Goal: Find contact information: Find contact information

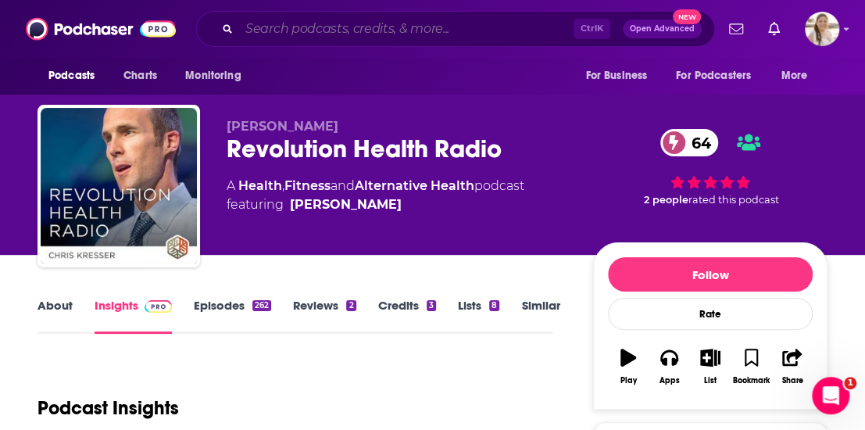
click at [354, 18] on input "Search podcasts, credits, & more..." at bounding box center [406, 28] width 334 height 25
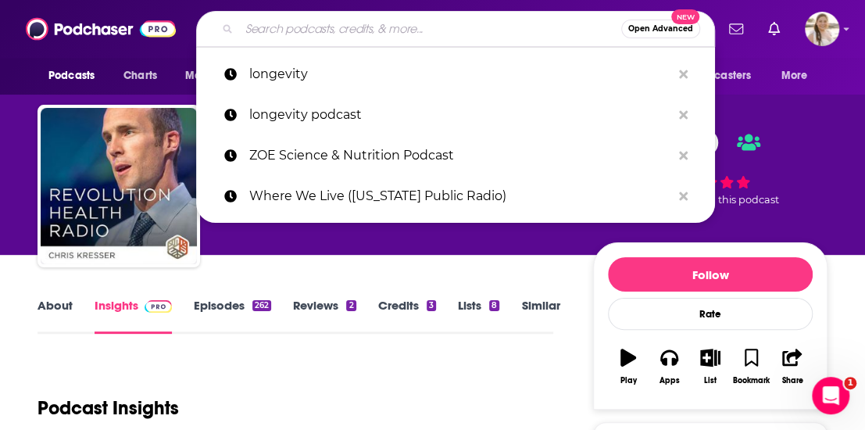
paste input "Live Long and Master Aging"
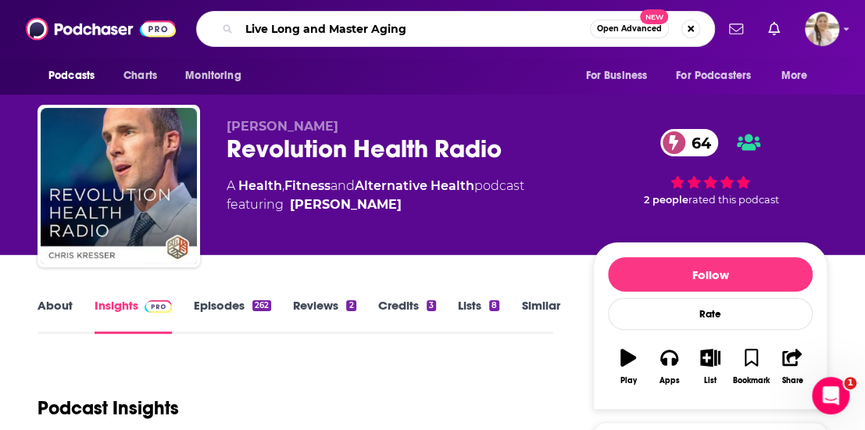
type input "Live Long and Master Aging"
click at [646, 27] on span "Open Advanced" at bounding box center [629, 29] width 65 height 8
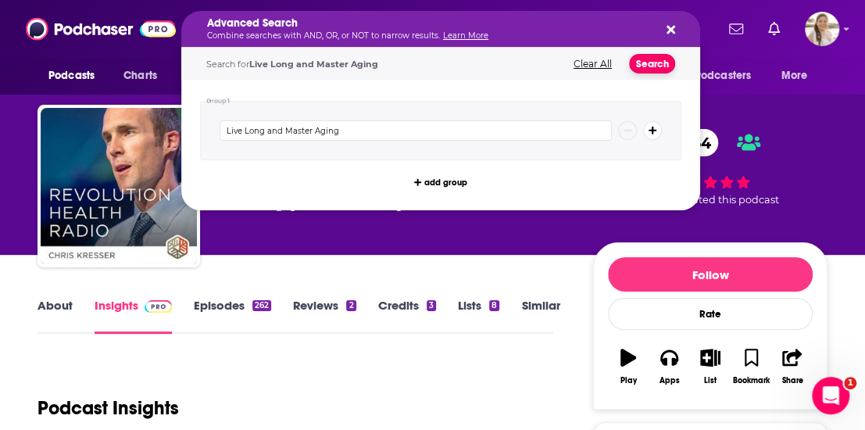
click at [647, 70] on button "Search" at bounding box center [652, 64] width 46 height 20
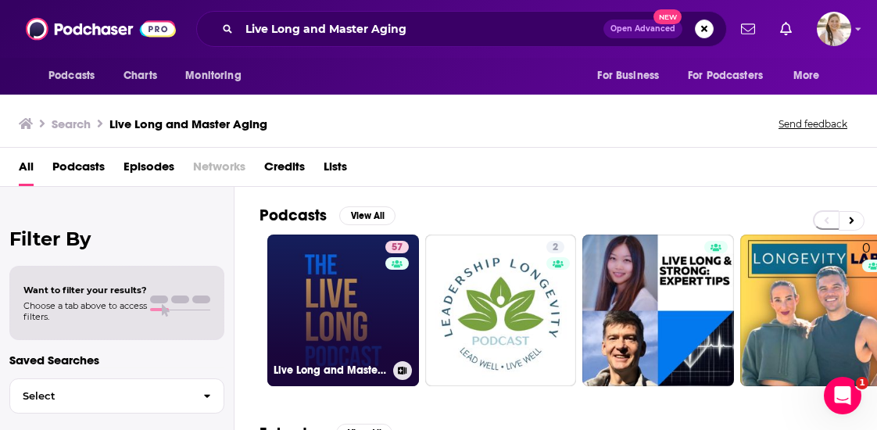
click at [364, 291] on link "57 Live Long and Master Aging" at bounding box center [343, 310] width 152 height 152
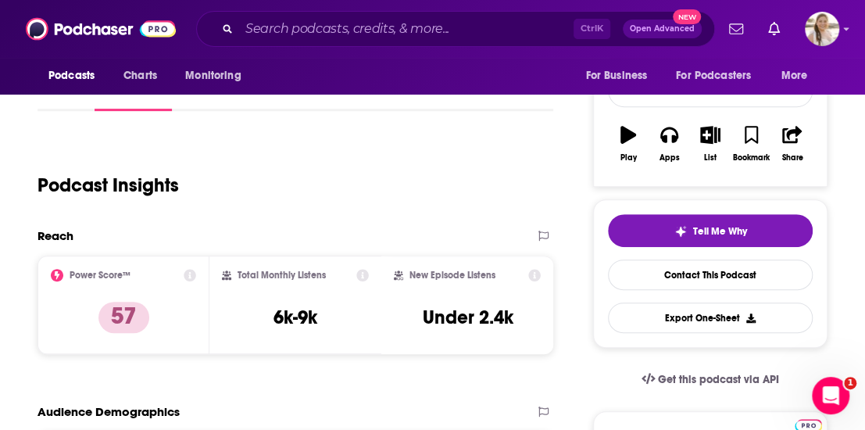
scroll to position [78, 0]
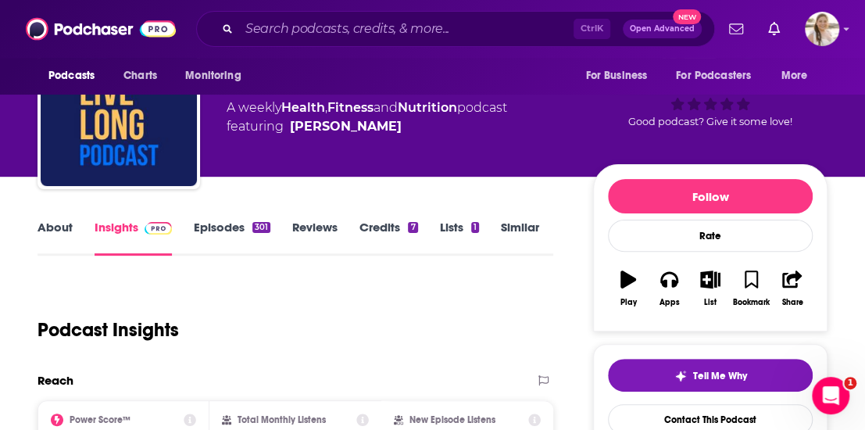
click at [67, 225] on link "About" at bounding box center [55, 238] width 35 height 36
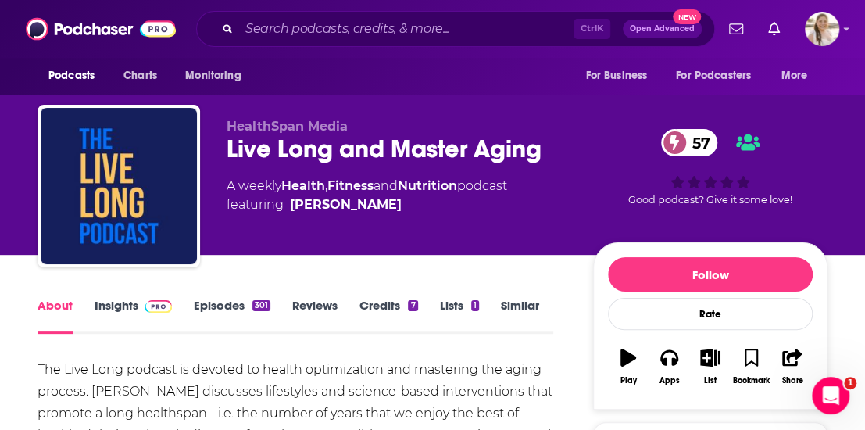
scroll to position [156, 0]
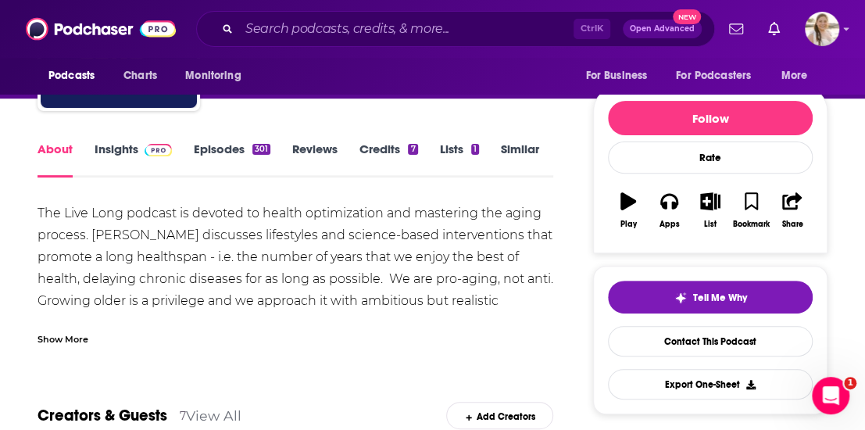
click at [80, 338] on div "Show More" at bounding box center [63, 338] width 51 height 15
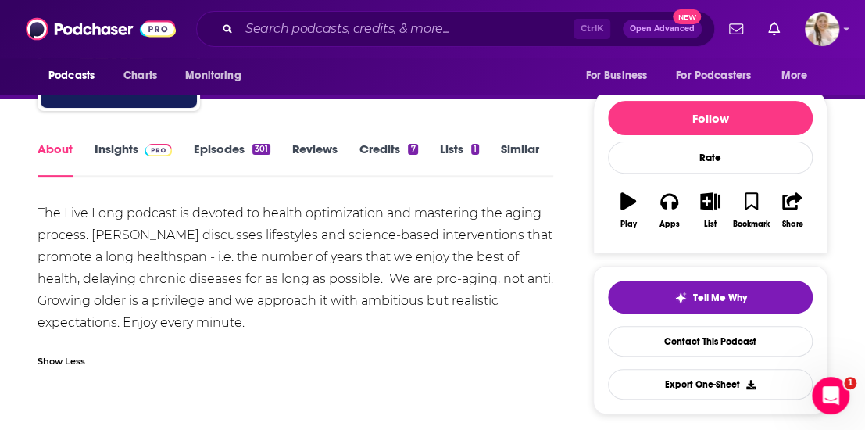
click at [202, 151] on link "Episodes 301" at bounding box center [232, 159] width 77 height 36
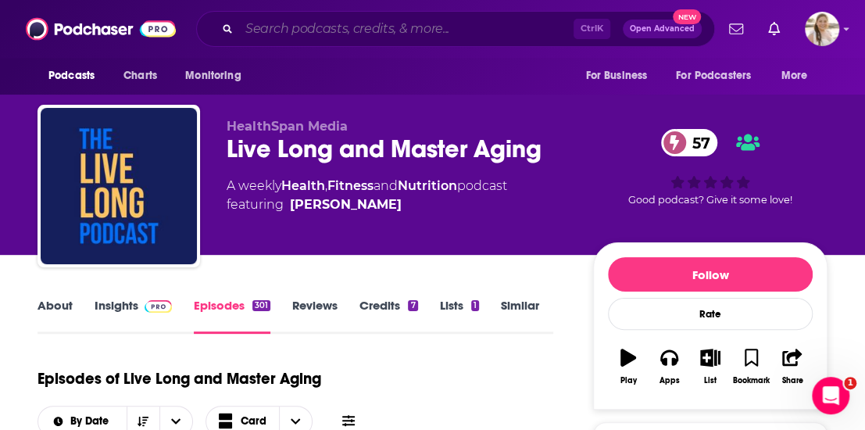
click at [317, 35] on input "Search podcasts, credits, & more..." at bounding box center [406, 28] width 334 height 25
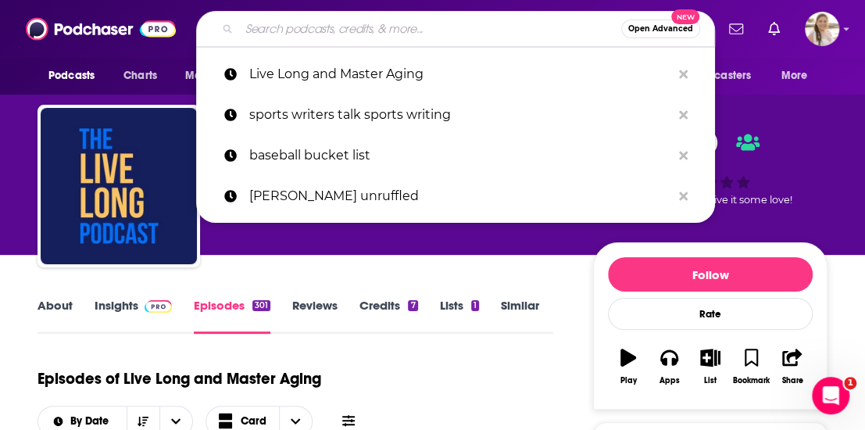
paste input "Population Next"
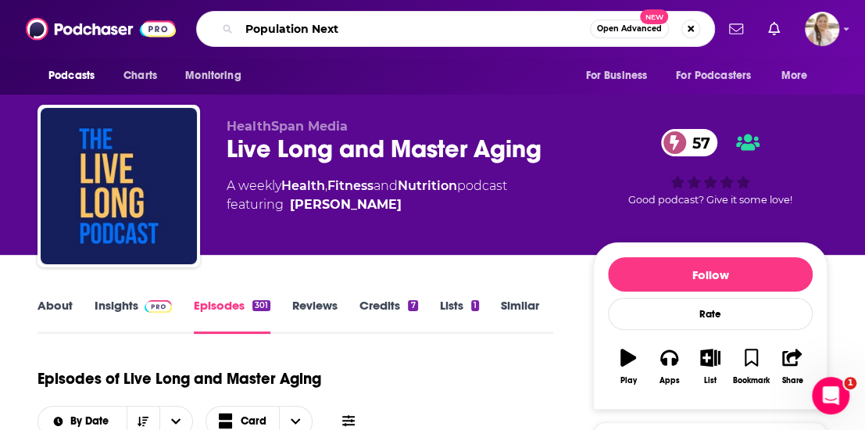
type input "Population Next"
click at [600, 34] on button "Open Advanced New" at bounding box center [629, 29] width 79 height 19
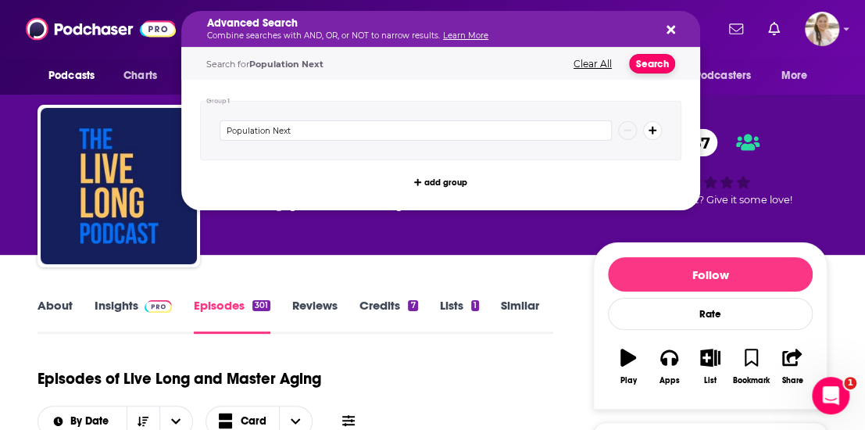
click at [656, 63] on button "Search" at bounding box center [652, 64] width 46 height 20
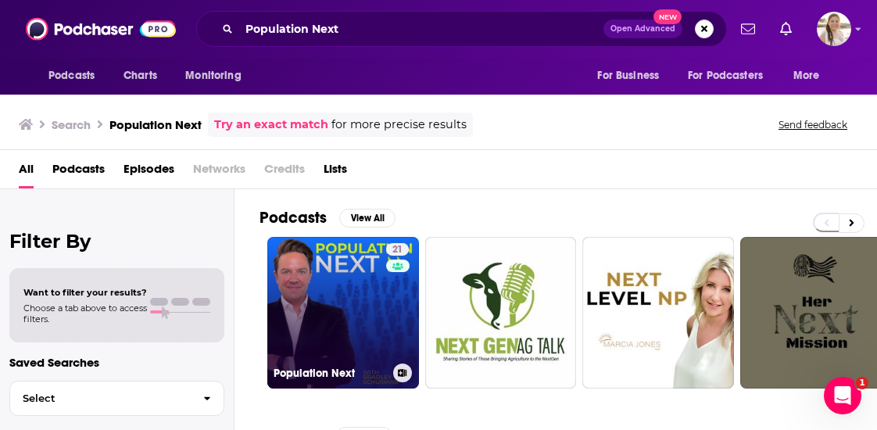
click at [391, 317] on div "21" at bounding box center [399, 303] width 27 height 120
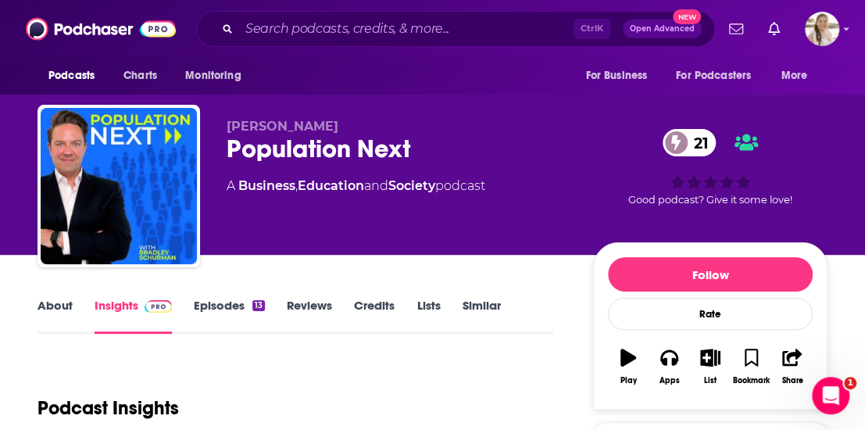
scroll to position [156, 0]
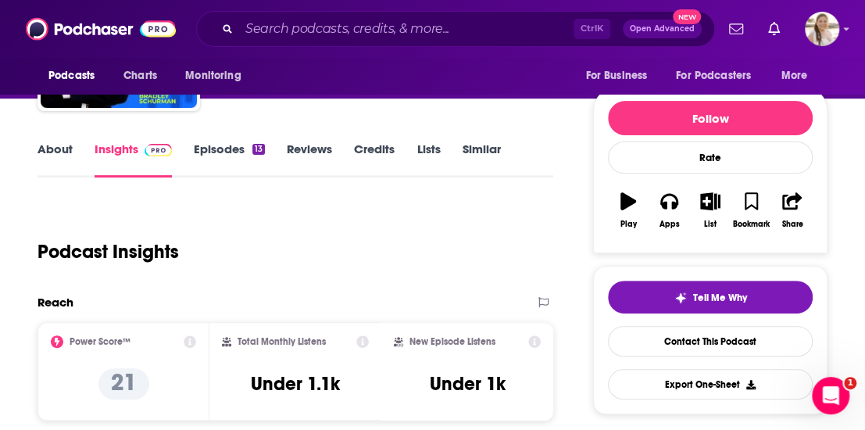
click at [61, 139] on div "About Insights Episodes 13 Reviews Credits Lists Similar" at bounding box center [296, 158] width 516 height 38
click at [63, 148] on link "About" at bounding box center [55, 159] width 35 height 36
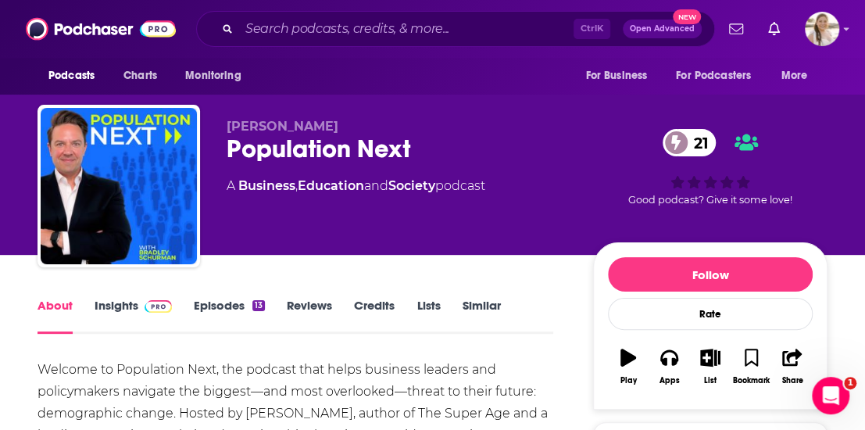
scroll to position [78, 0]
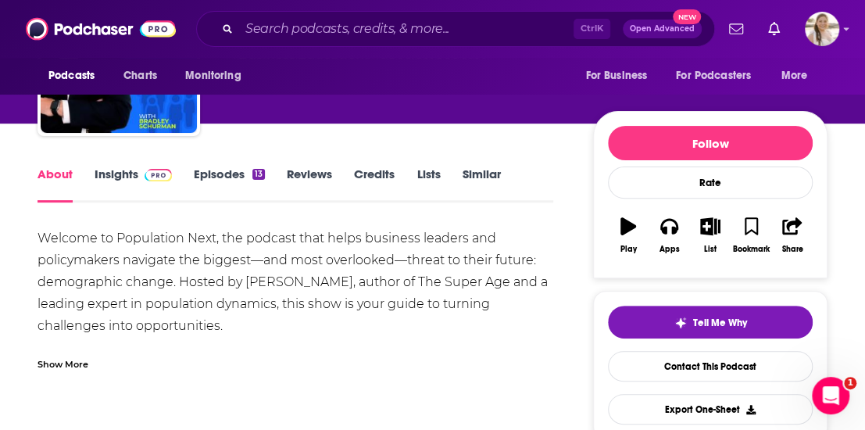
scroll to position [156, 0]
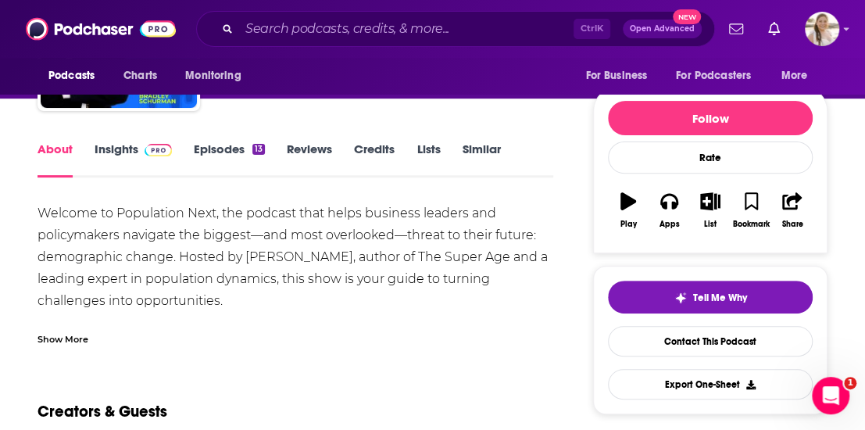
click at [320, 329] on div "Show More" at bounding box center [296, 333] width 516 height 27
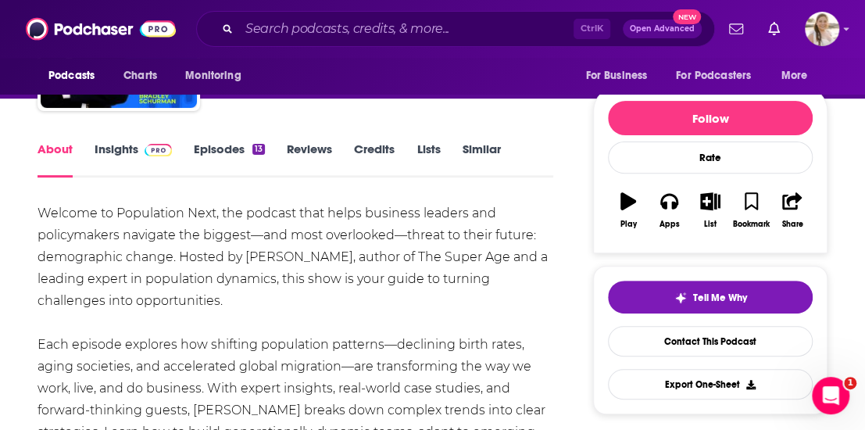
scroll to position [234, 0]
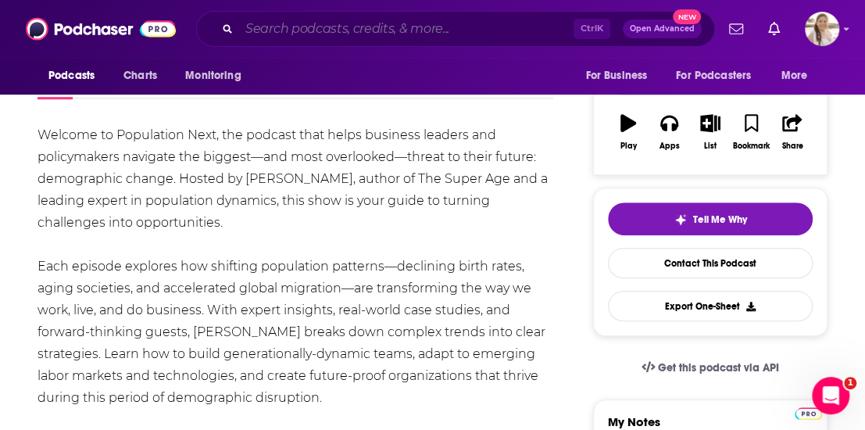
click at [459, 37] on input "Search podcasts, credits, & more..." at bounding box center [406, 28] width 334 height 25
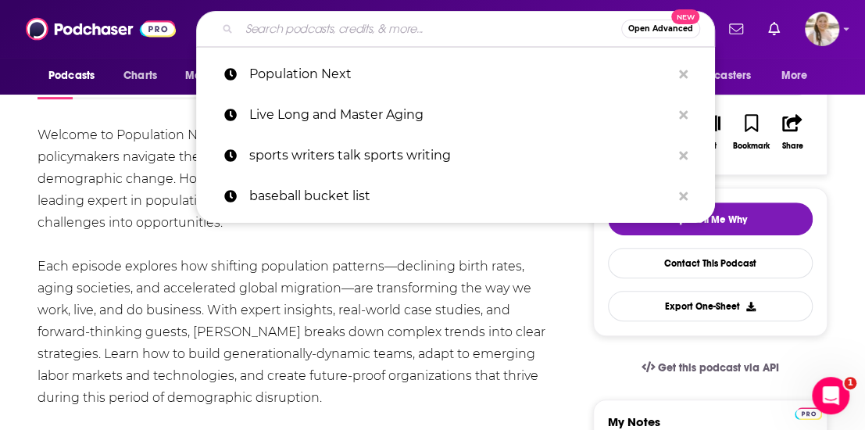
paste input "Aging Well"
type input "Aging Well"
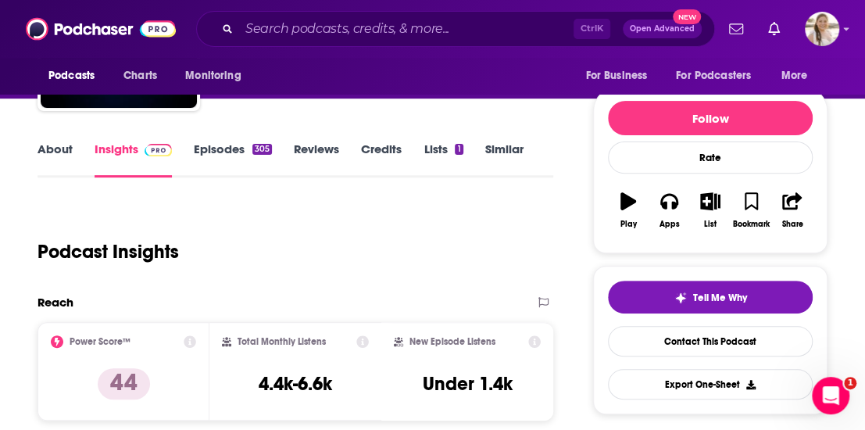
click at [67, 141] on div "About Insights Episodes 305 Reviews Credits Lists 1 Similar" at bounding box center [296, 158] width 516 height 38
click at [64, 151] on link "About" at bounding box center [55, 159] width 35 height 36
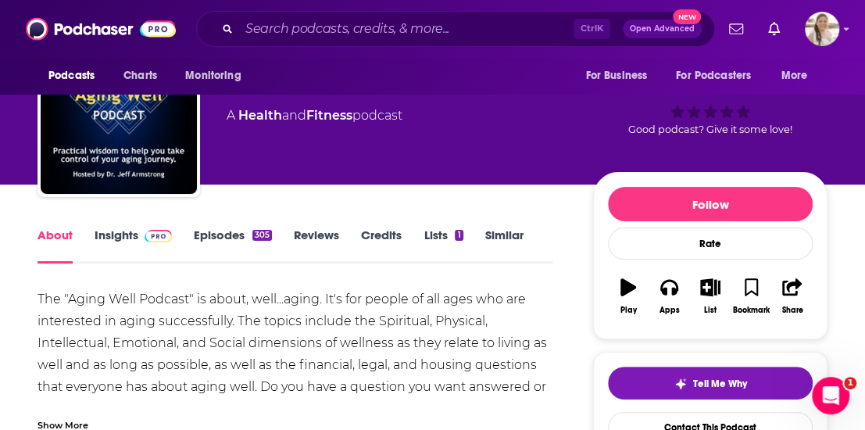
scroll to position [156, 0]
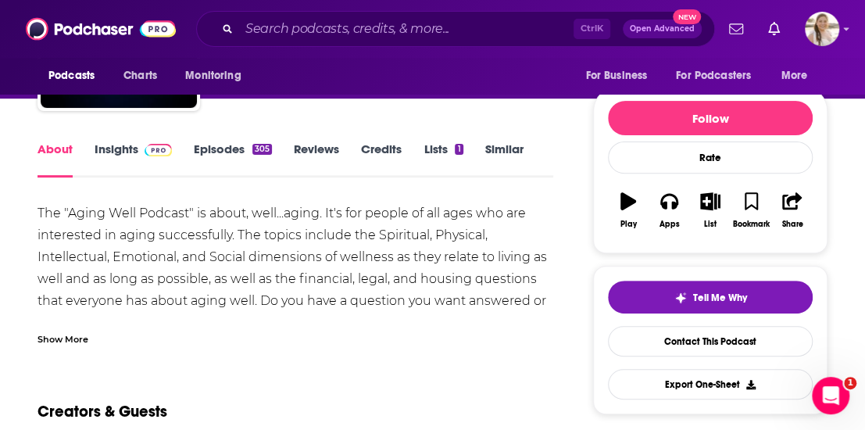
click at [230, 148] on link "Episodes 305" at bounding box center [233, 159] width 78 height 36
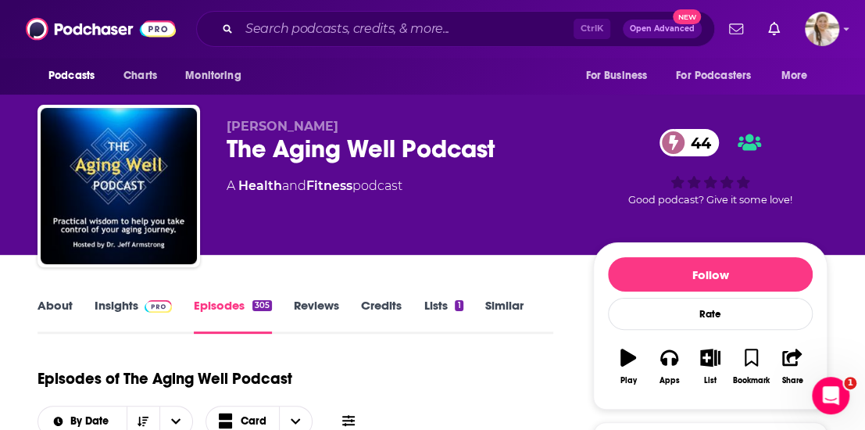
click at [61, 310] on link "About" at bounding box center [55, 316] width 35 height 36
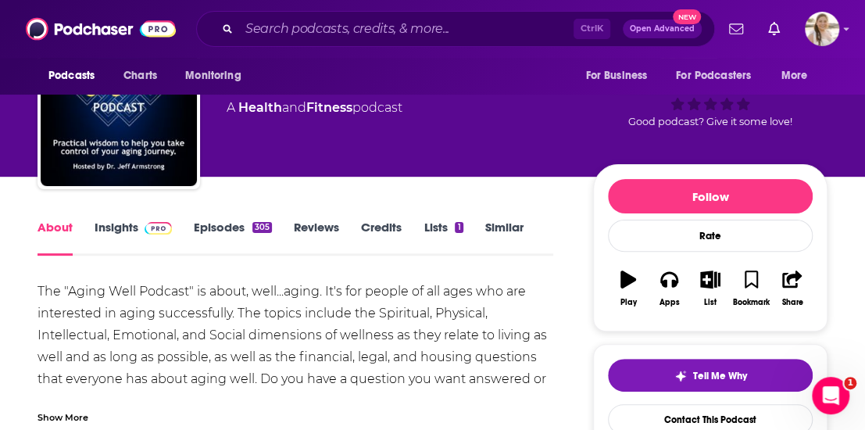
scroll to position [156, 0]
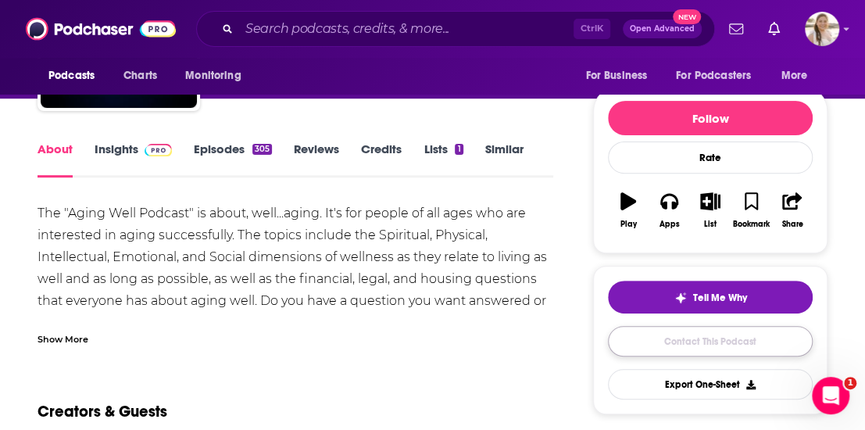
click at [692, 338] on link "Contact This Podcast" at bounding box center [710, 341] width 205 height 30
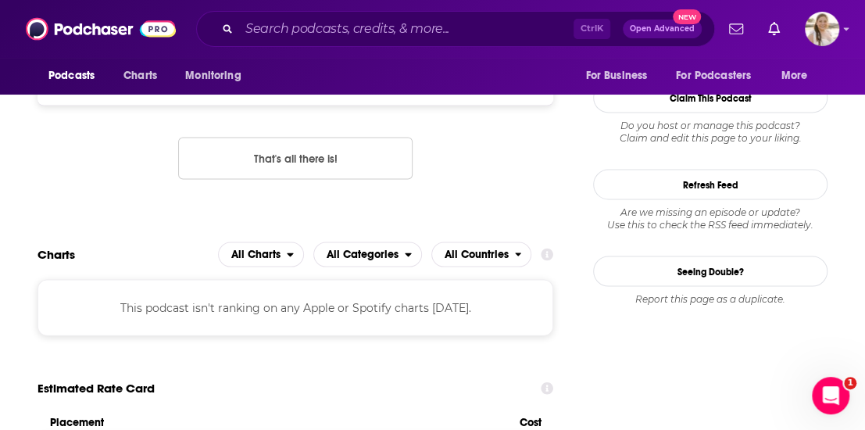
scroll to position [1061, 0]
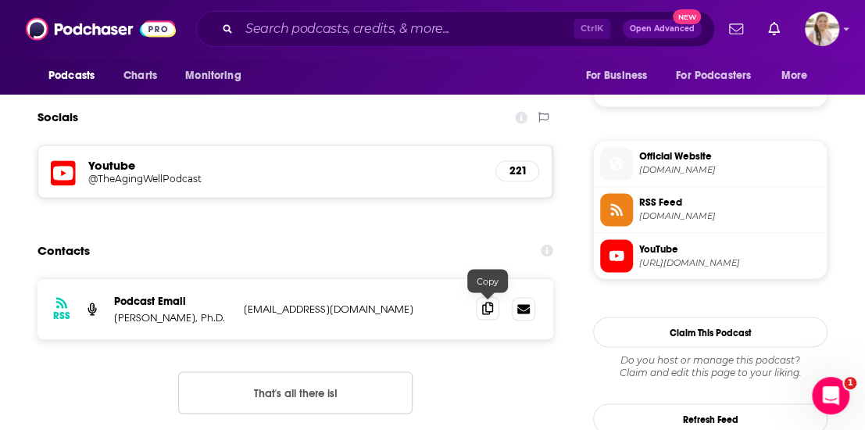
click at [488, 302] on icon at bounding box center [487, 308] width 11 height 13
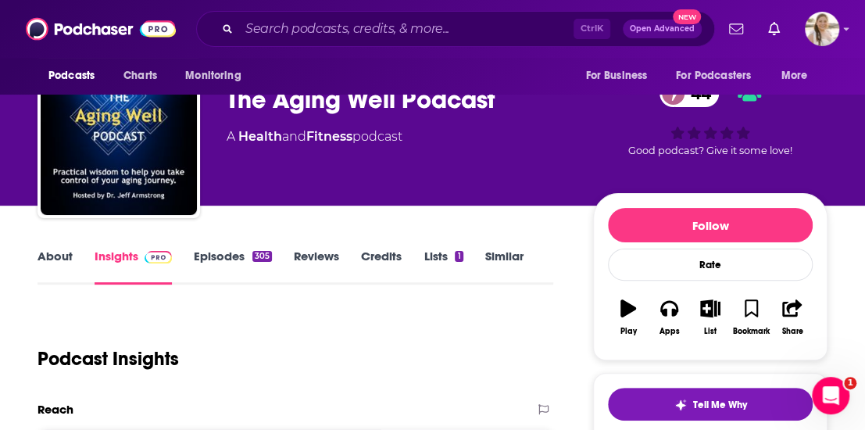
scroll to position [0, 0]
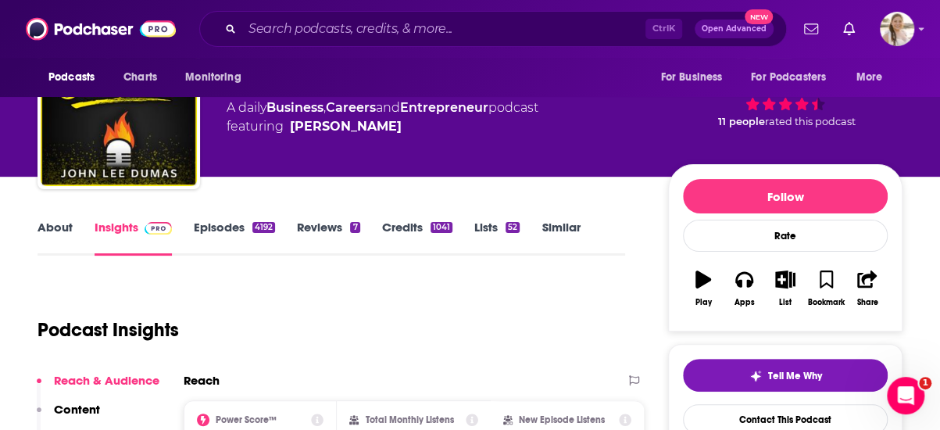
scroll to position [234, 0]
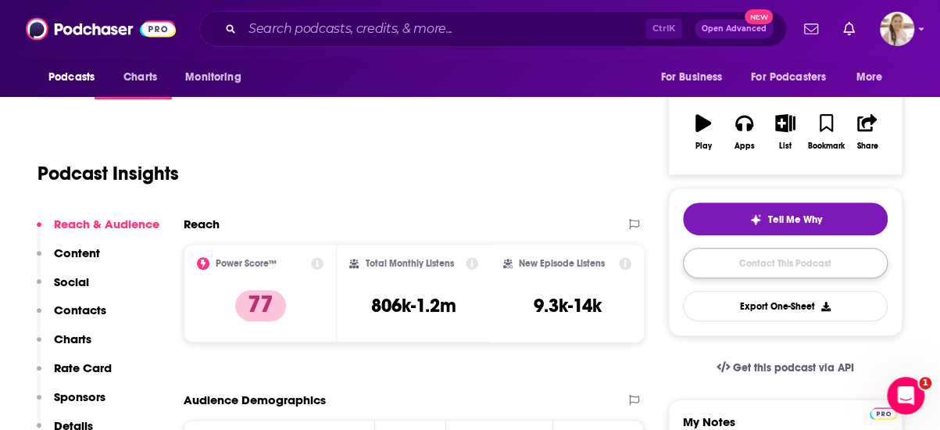
click at [766, 249] on link "Contact This Podcast" at bounding box center [785, 263] width 205 height 30
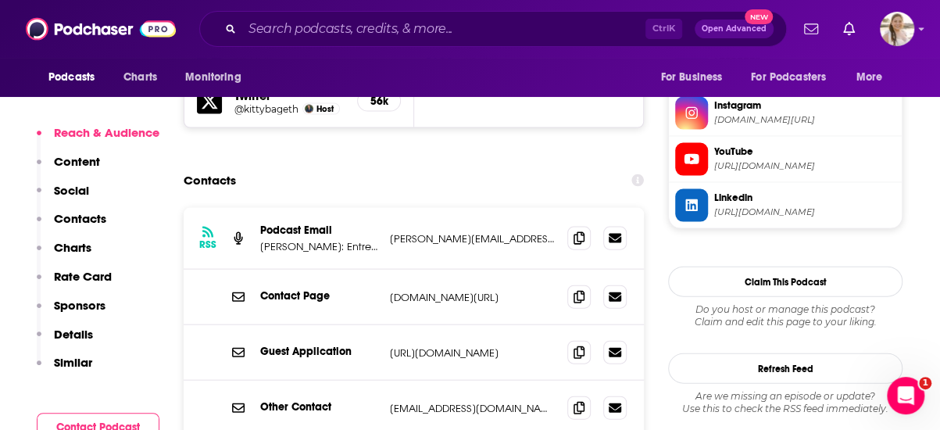
scroll to position [1445, 0]
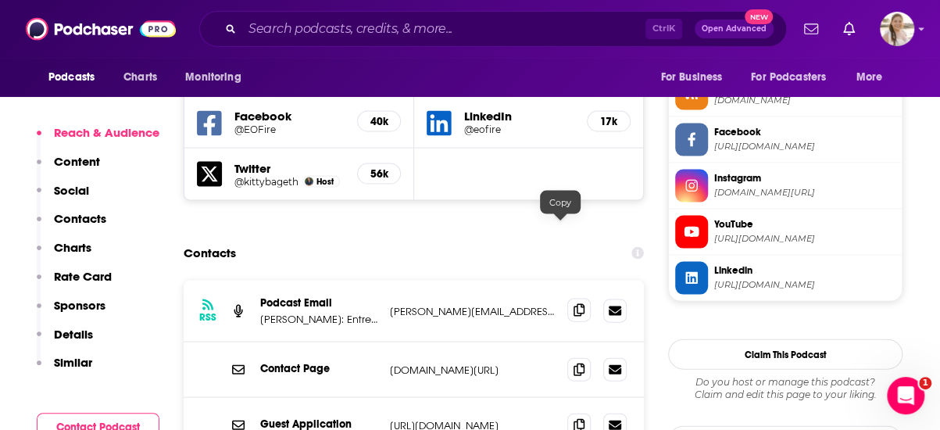
click at [574, 304] on icon at bounding box center [579, 310] width 11 height 13
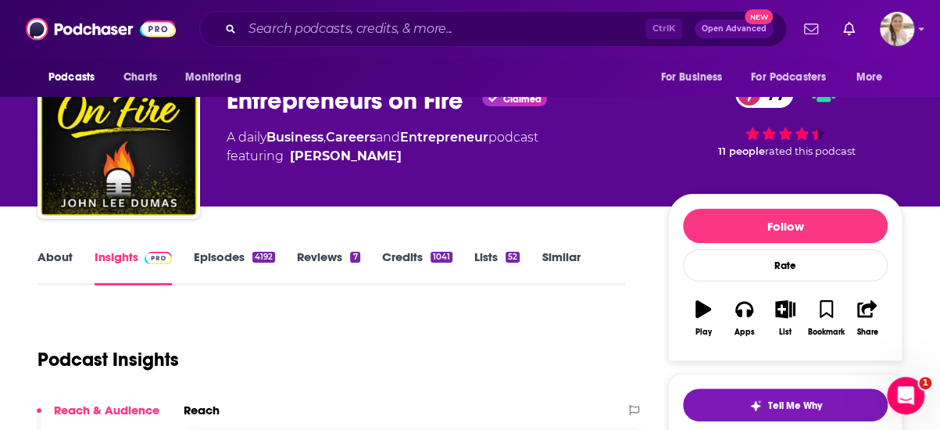
scroll to position [0, 0]
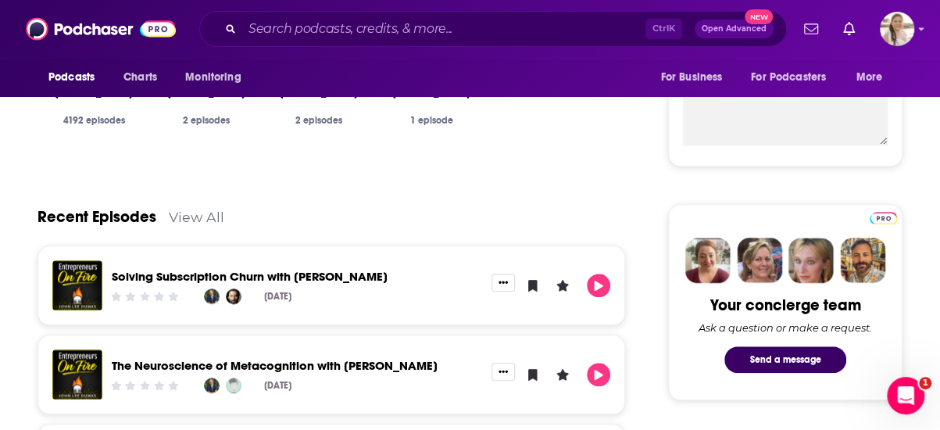
scroll to position [625, 0]
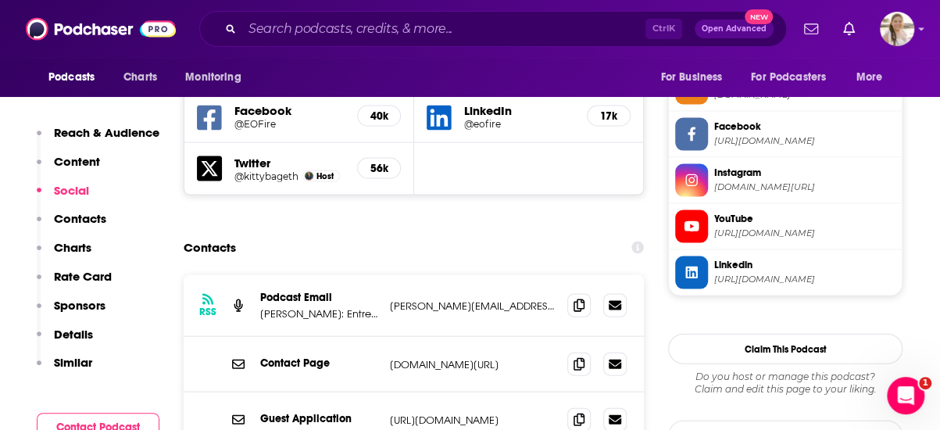
scroll to position [1563, 0]
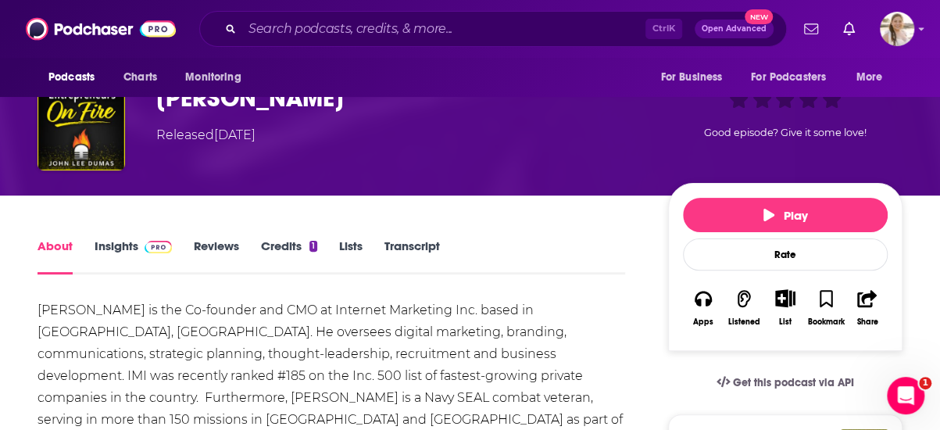
scroll to position [78, 0]
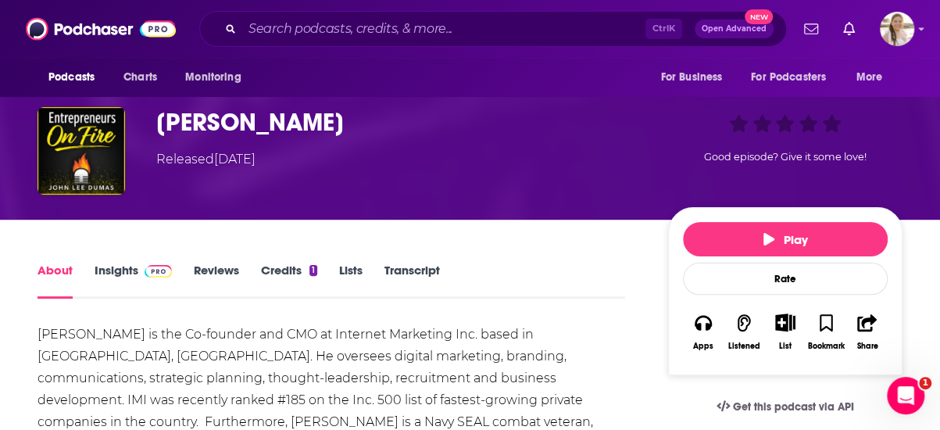
click at [187, 121] on h1 "Brent Gleeson" at bounding box center [399, 122] width 487 height 30
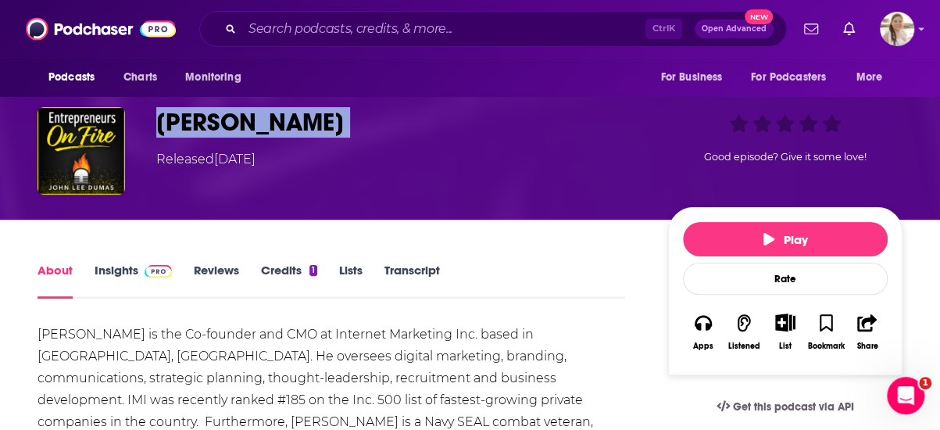
click at [187, 121] on h1 "Brent Gleeson" at bounding box center [399, 122] width 487 height 30
copy h1 "Brent Gleeson"
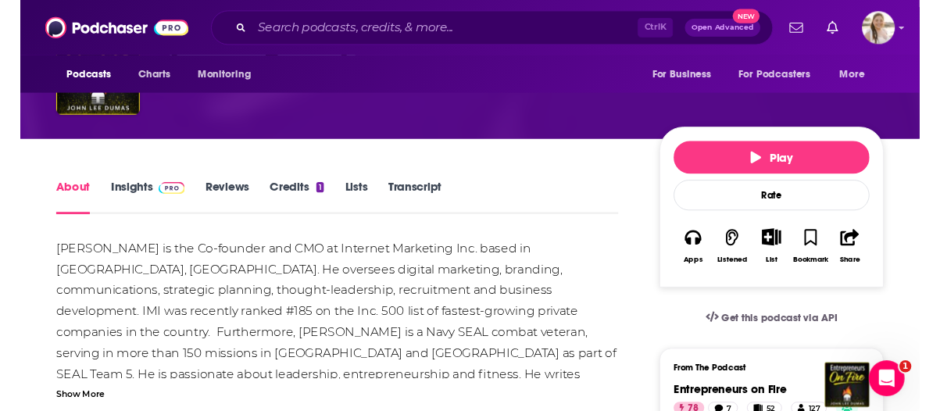
scroll to position [234, 0]
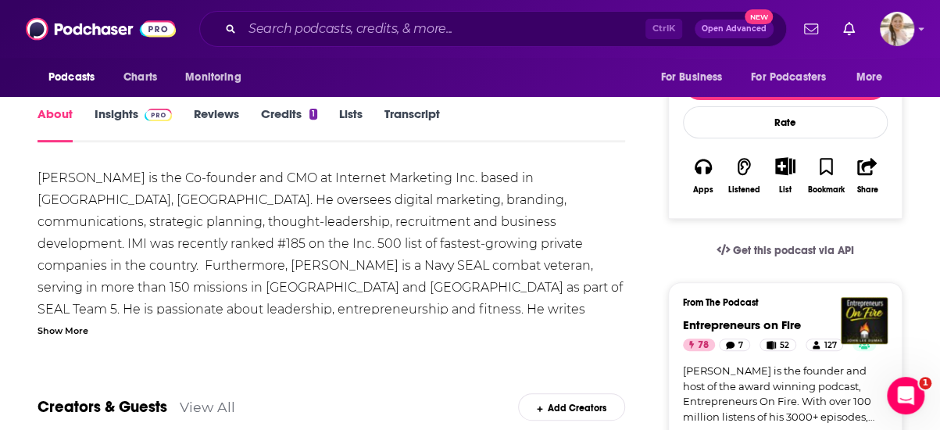
click at [679, 243] on div "Get this podcast via API" at bounding box center [785, 250] width 234 height 38
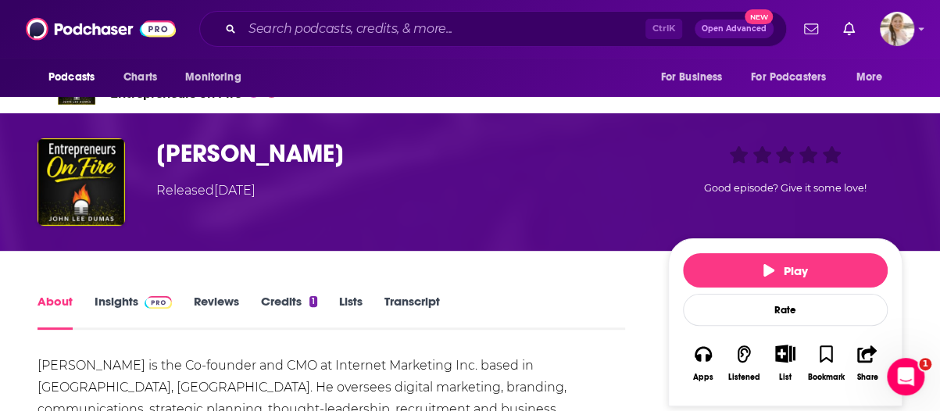
scroll to position [0, 0]
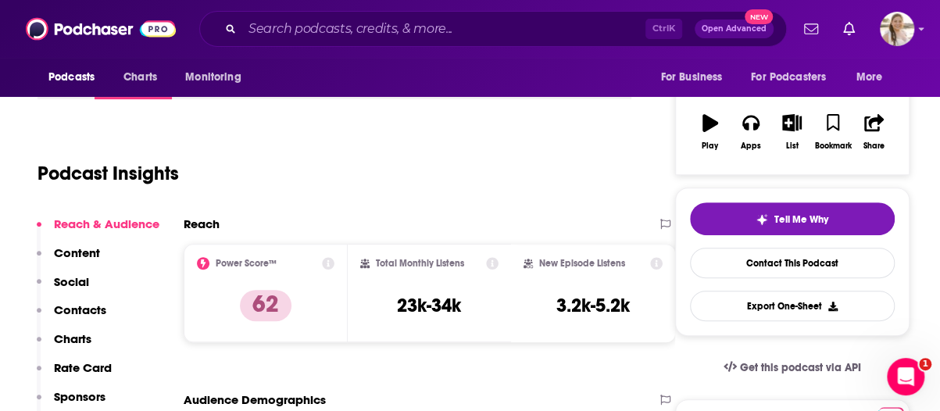
scroll to position [156, 0]
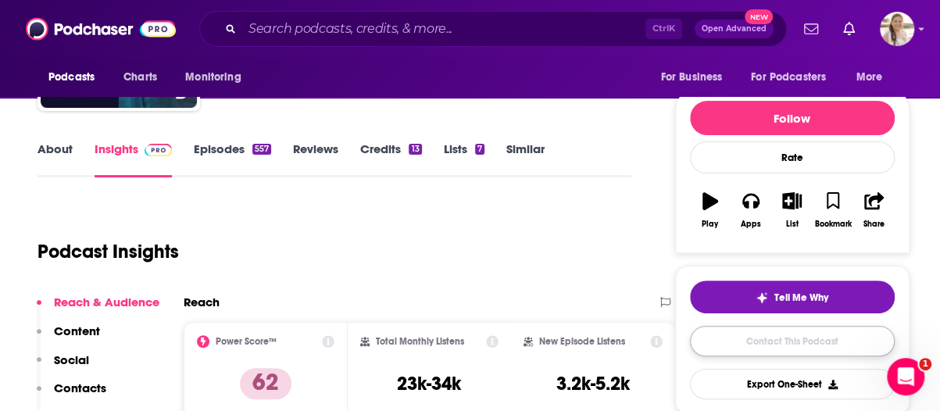
click at [771, 339] on link "Contact This Podcast" at bounding box center [792, 341] width 205 height 30
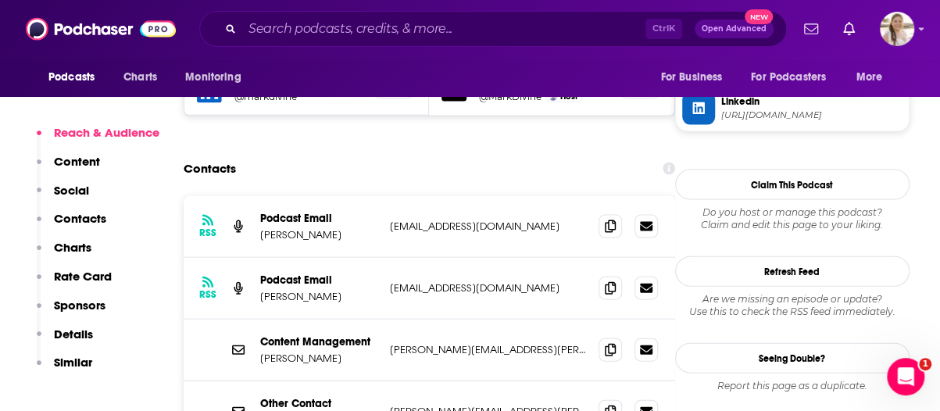
scroll to position [1654, 0]
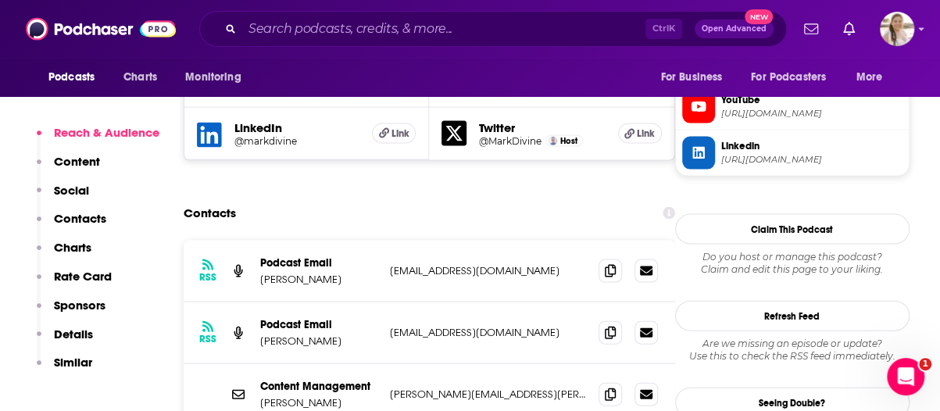
scroll to position [1497, 0]
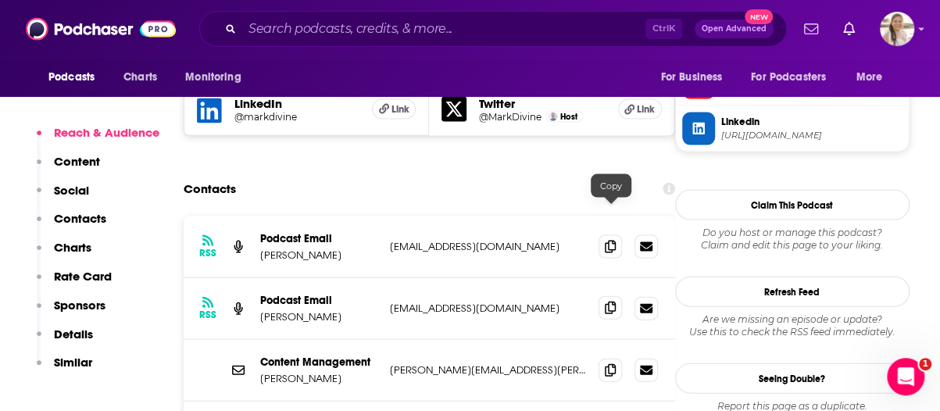
click at [620, 296] on span at bounding box center [610, 307] width 23 height 23
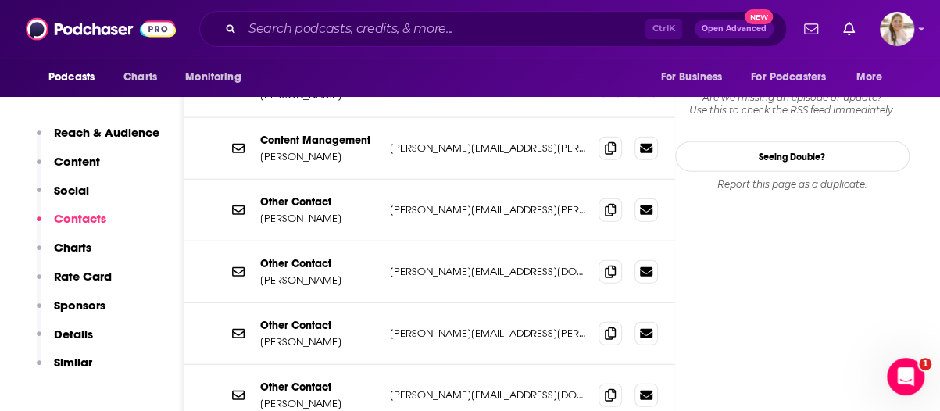
scroll to position [1797, 0]
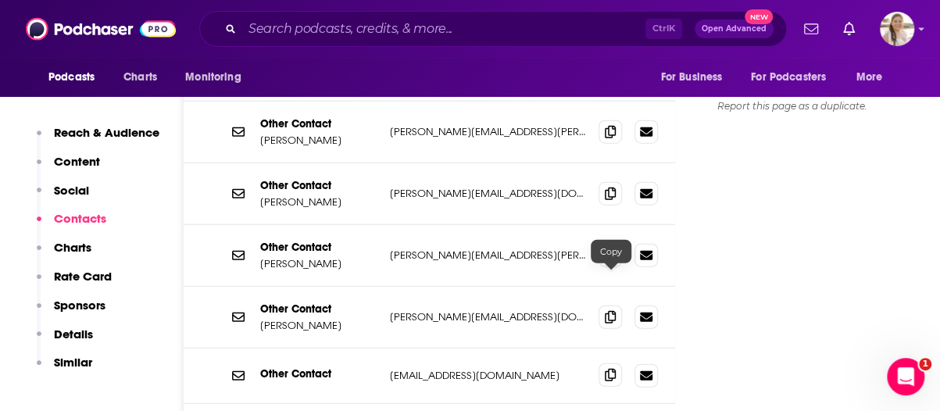
click at [606, 369] on icon at bounding box center [610, 375] width 11 height 13
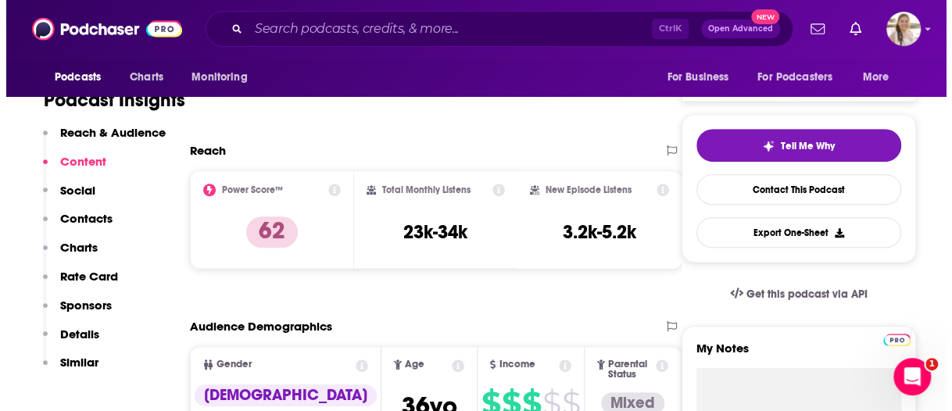
scroll to position [0, 0]
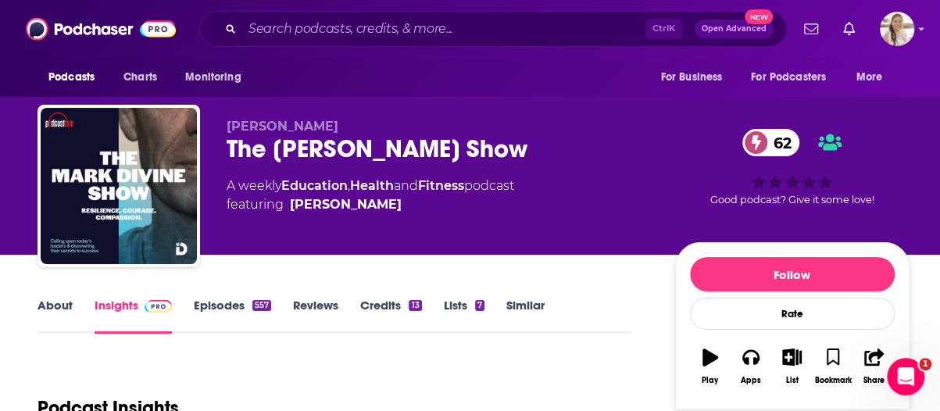
click at [61, 309] on link "About" at bounding box center [55, 316] width 35 height 36
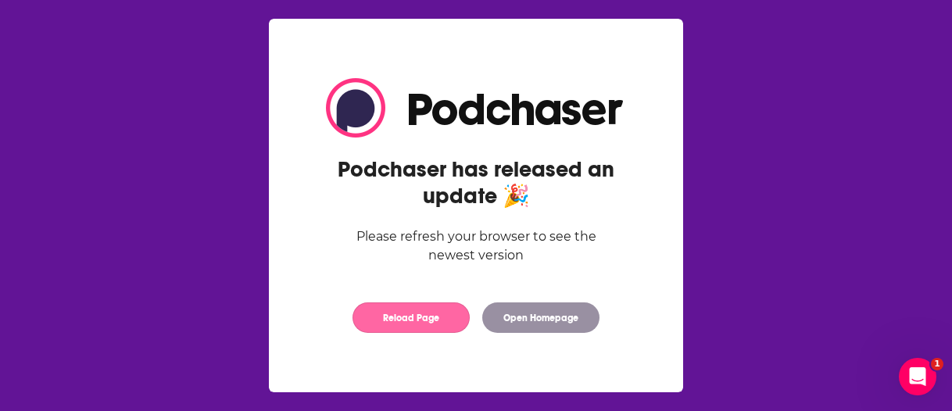
click at [415, 327] on button "Reload Page" at bounding box center [410, 317] width 117 height 30
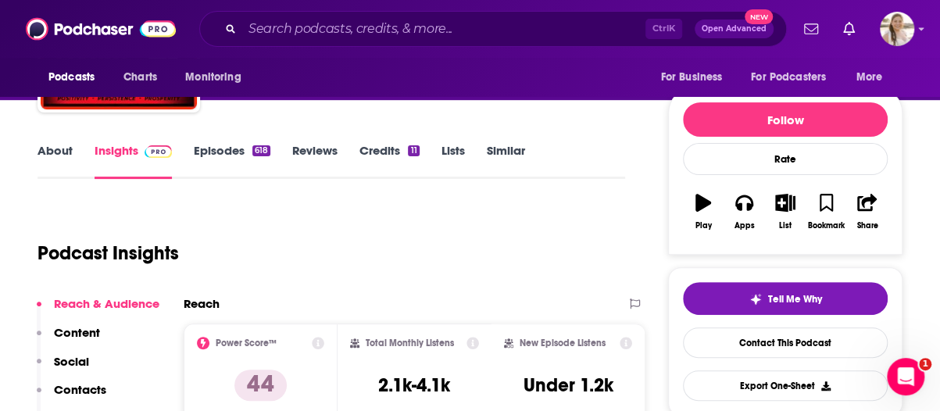
scroll to position [78, 0]
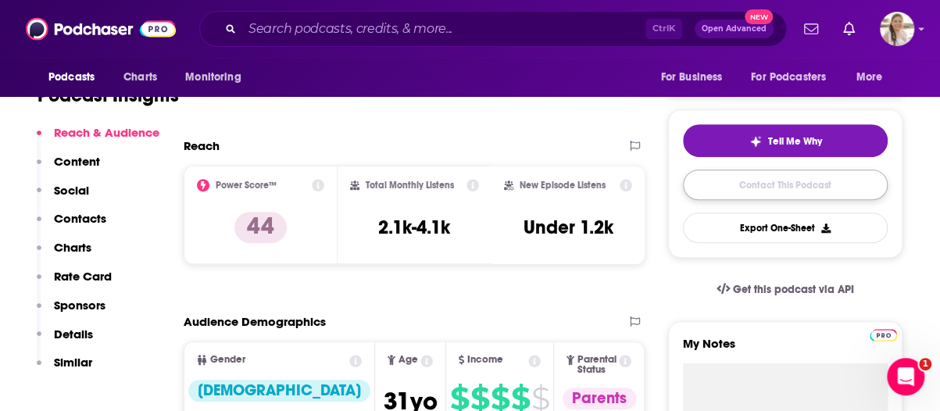
click at [785, 188] on link "Contact This Podcast" at bounding box center [785, 185] width 205 height 30
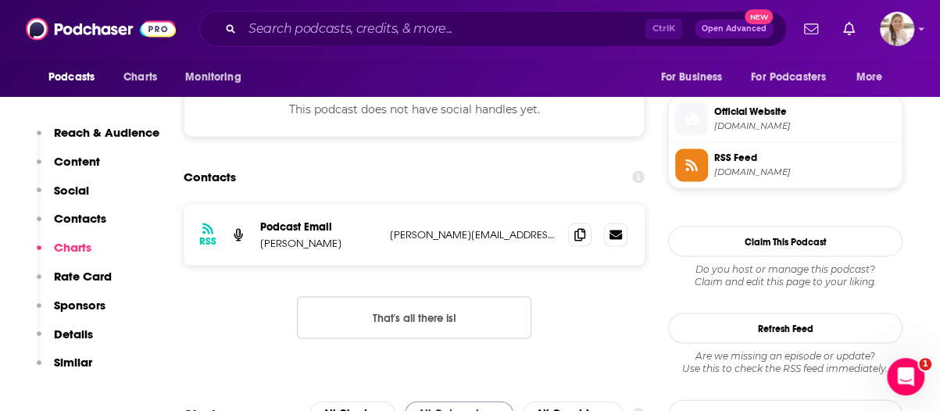
scroll to position [1289, 0]
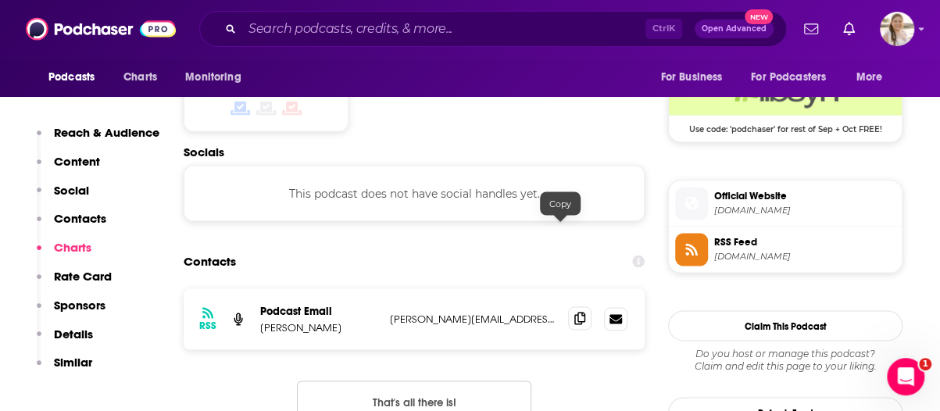
click at [574, 312] on icon at bounding box center [579, 318] width 11 height 13
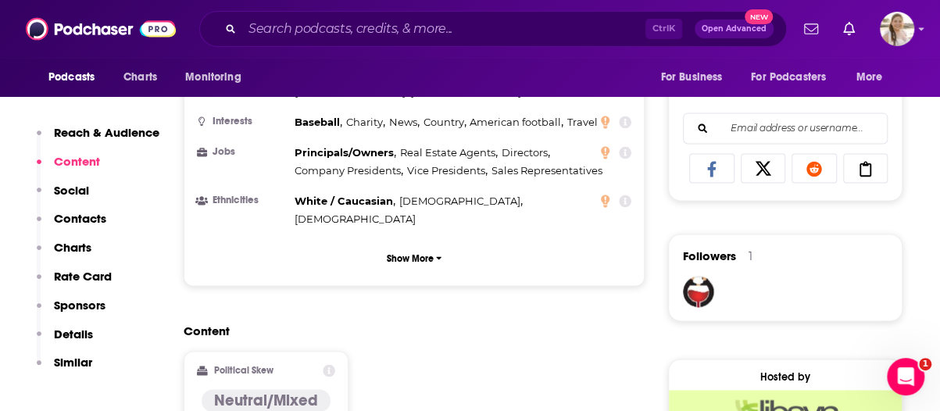
scroll to position [821, 0]
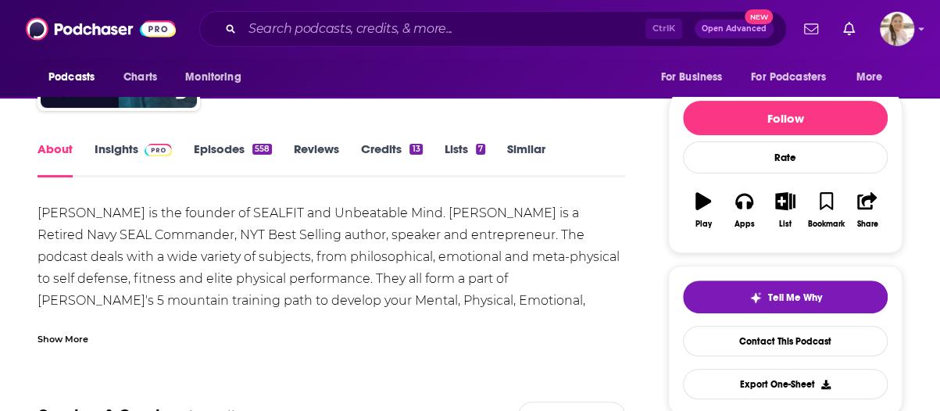
scroll to position [157, 0]
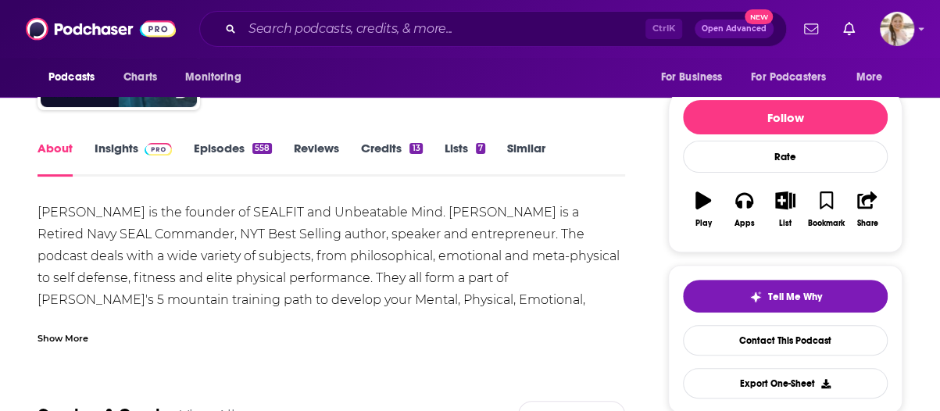
click at [64, 342] on div "Show More" at bounding box center [63, 337] width 51 height 15
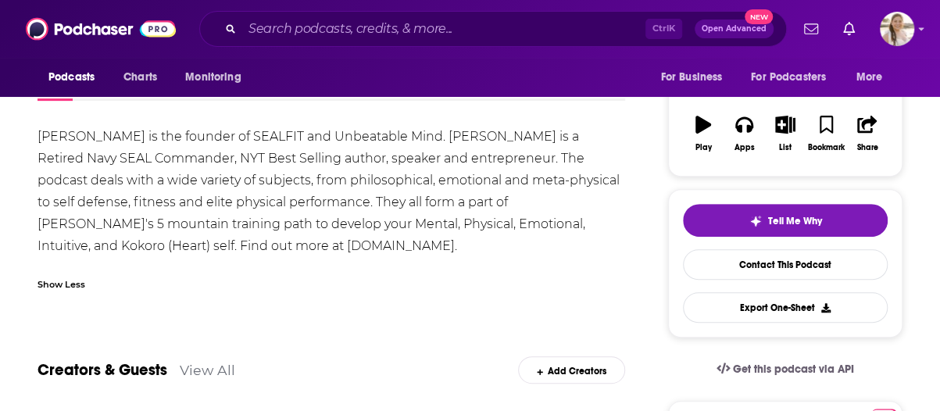
scroll to position [235, 0]
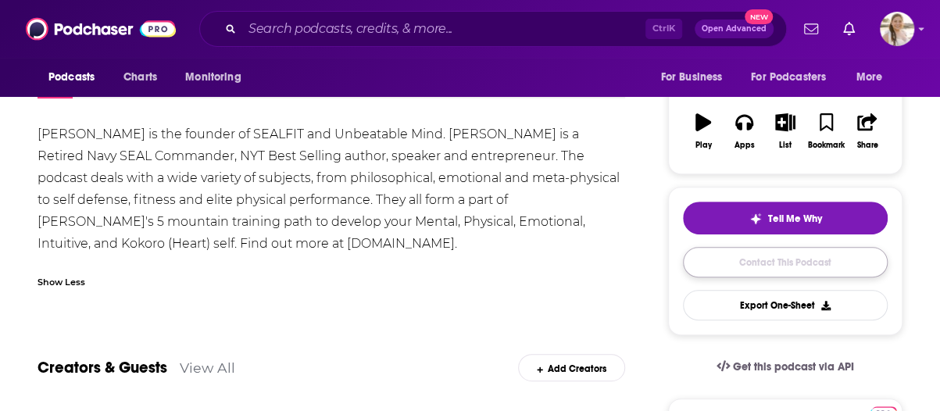
click at [746, 269] on link "Contact This Podcast" at bounding box center [785, 262] width 205 height 30
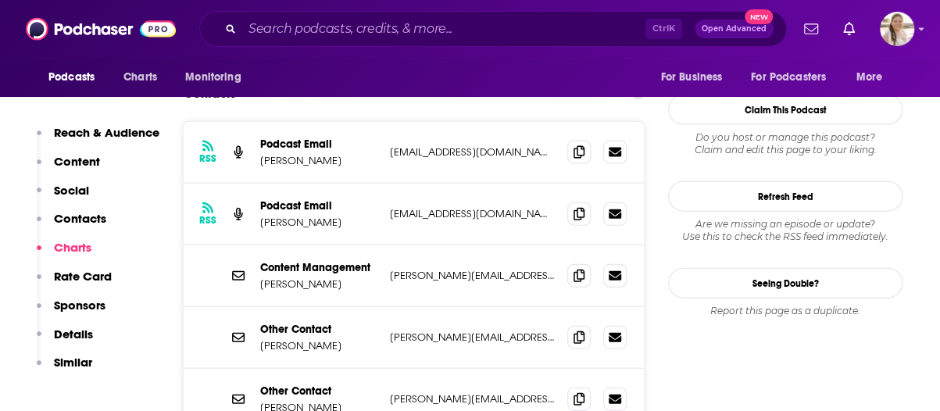
scroll to position [1667, 0]
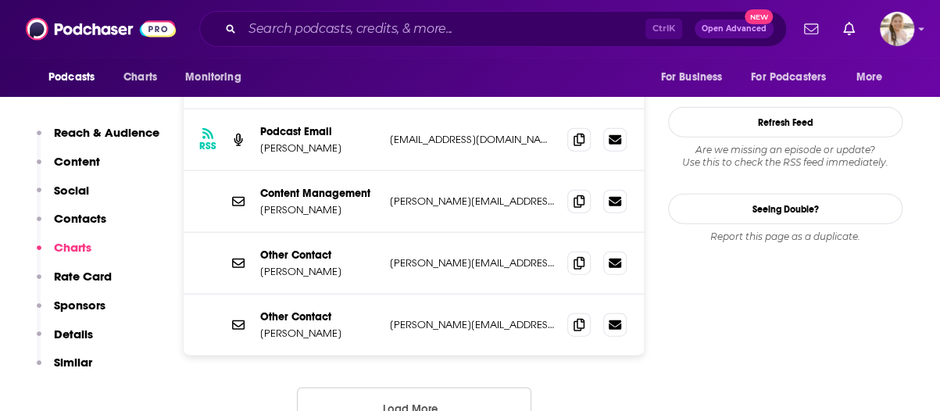
click at [410, 388] on button "Load More..." at bounding box center [414, 409] width 234 height 42
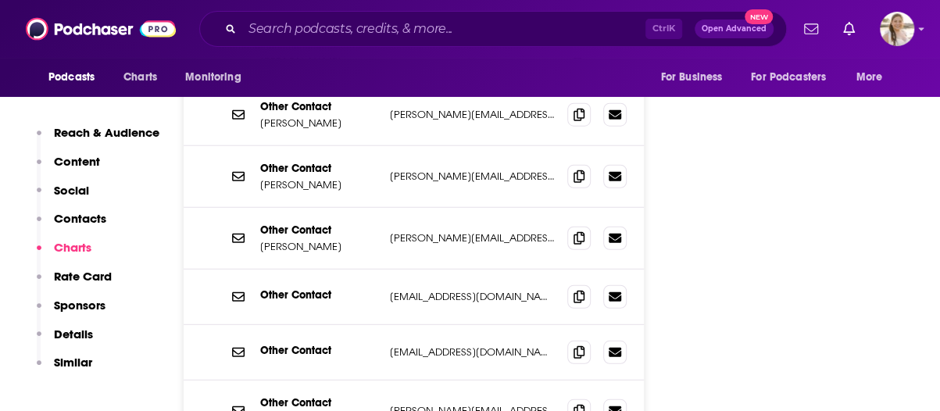
scroll to position [1901, 0]
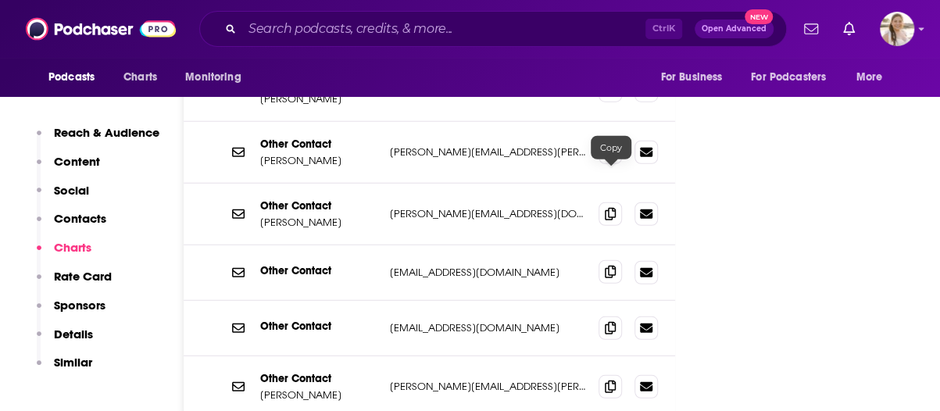
click at [609, 260] on span at bounding box center [610, 271] width 23 height 23
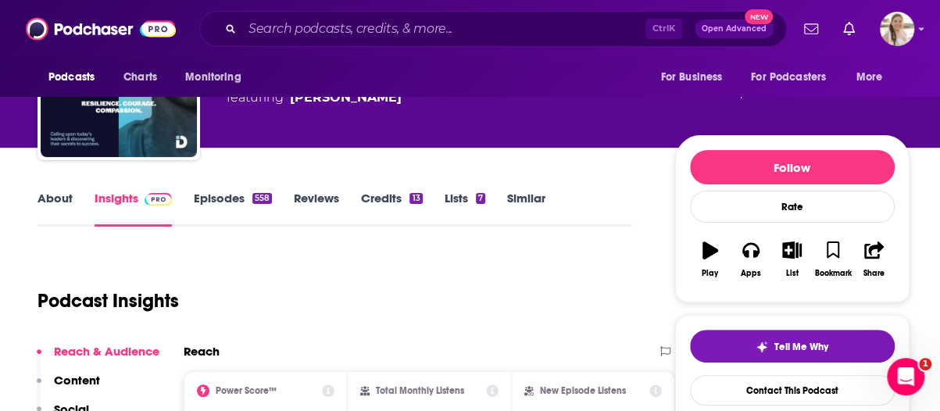
scroll to position [0, 0]
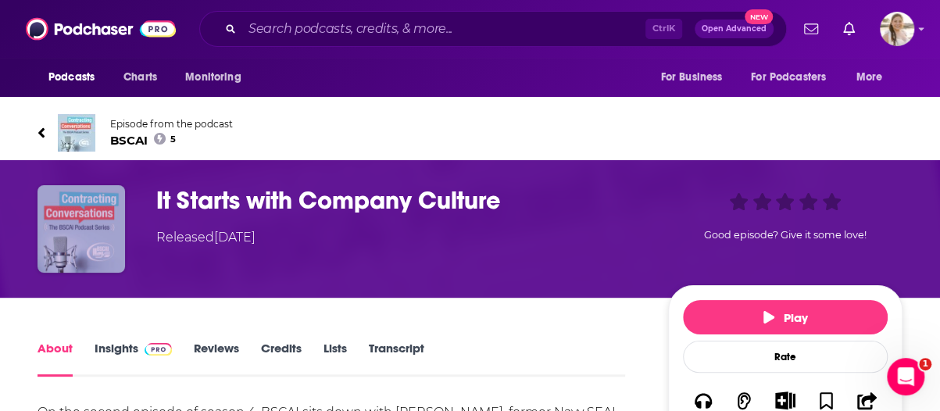
click at [86, 219] on img "It Starts with Company Culture" at bounding box center [82, 229] width 88 height 88
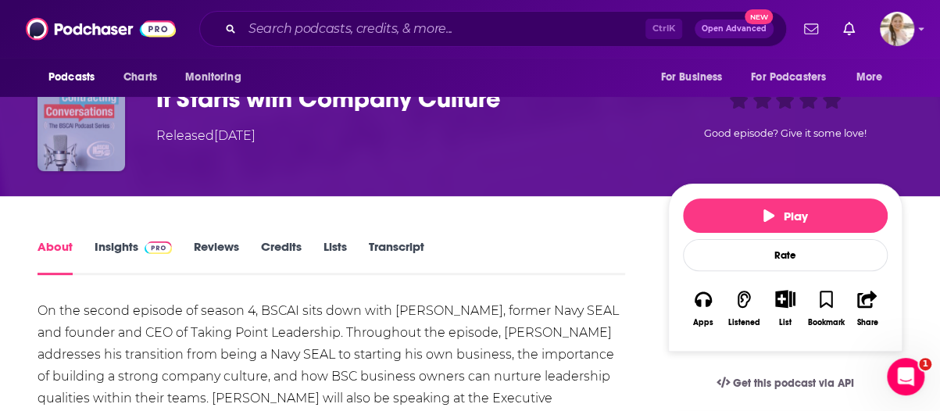
scroll to position [78, 0]
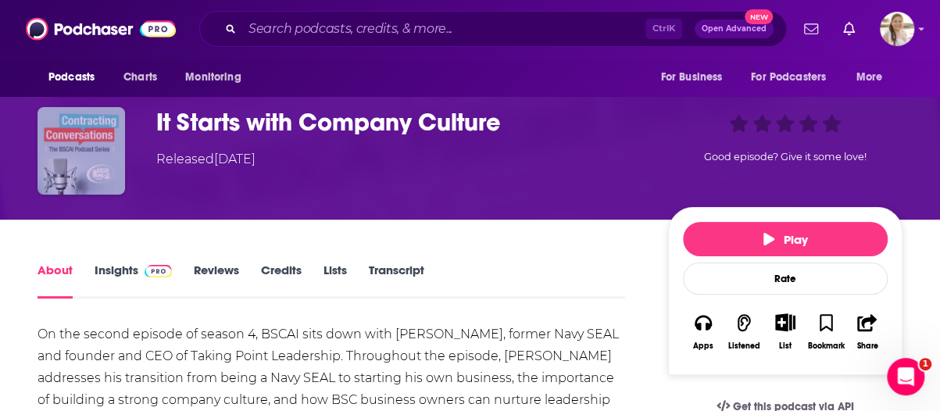
click at [55, 185] on img "It Starts with Company Culture" at bounding box center [82, 151] width 88 height 88
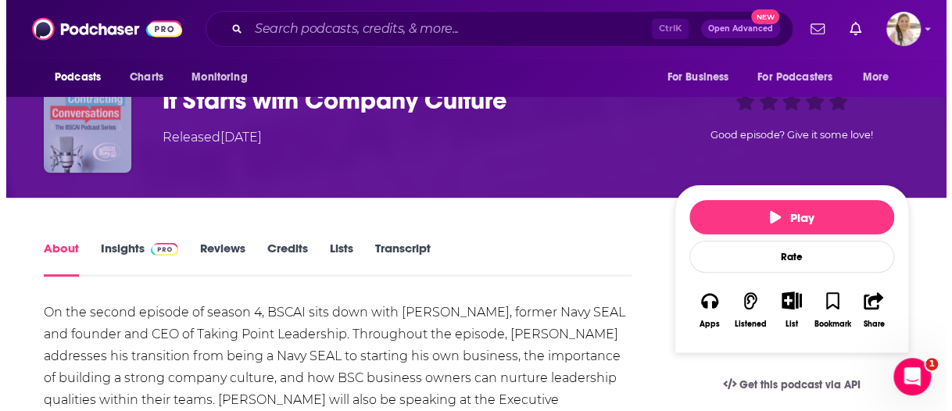
scroll to position [0, 0]
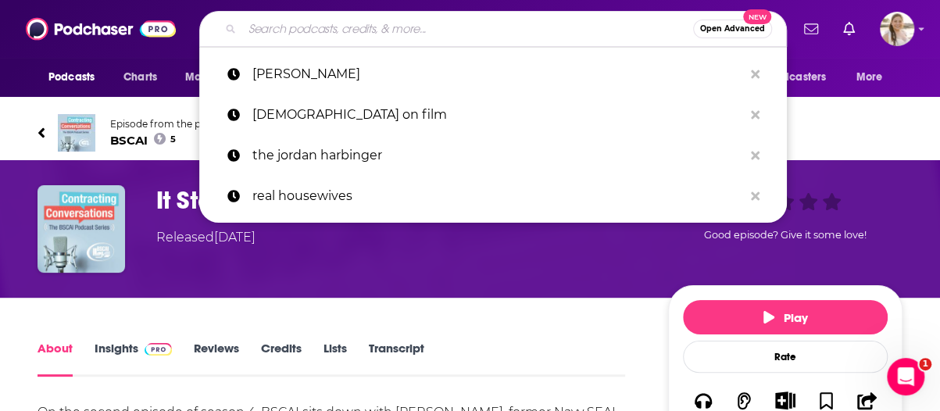
click at [342, 29] on input "Search podcasts, credits, & more..." at bounding box center [467, 28] width 451 height 25
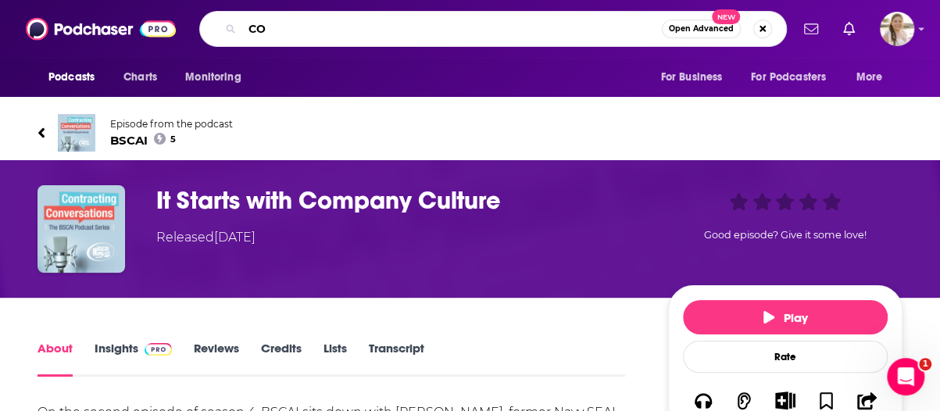
type input "C"
type input "contracting conversations"
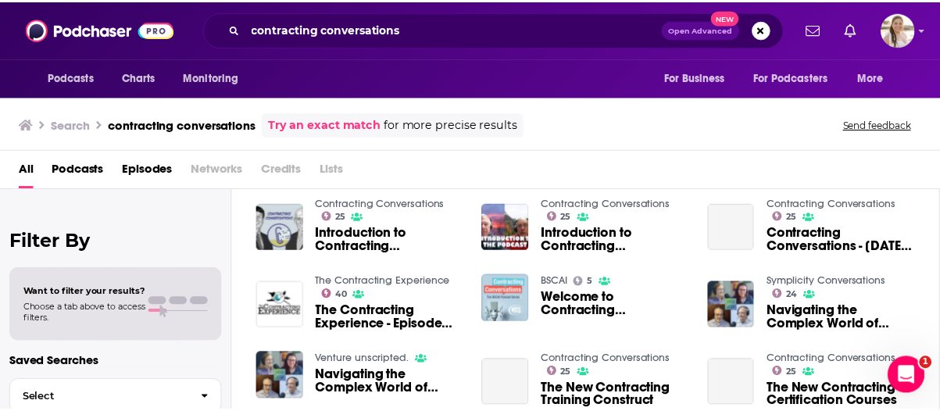
scroll to position [234, 0]
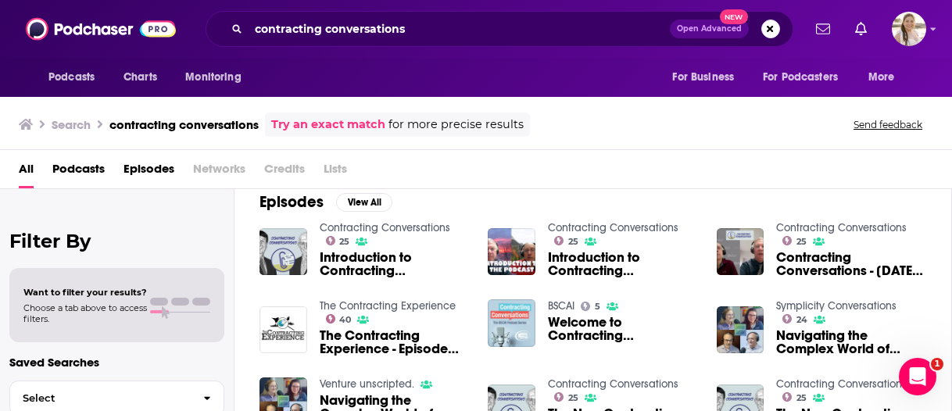
click at [568, 299] on link "BSCAI" at bounding box center [561, 305] width 27 height 13
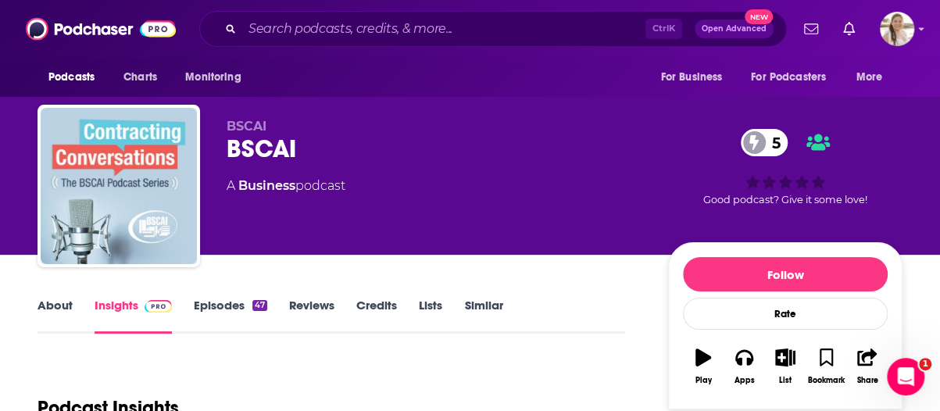
scroll to position [156, 0]
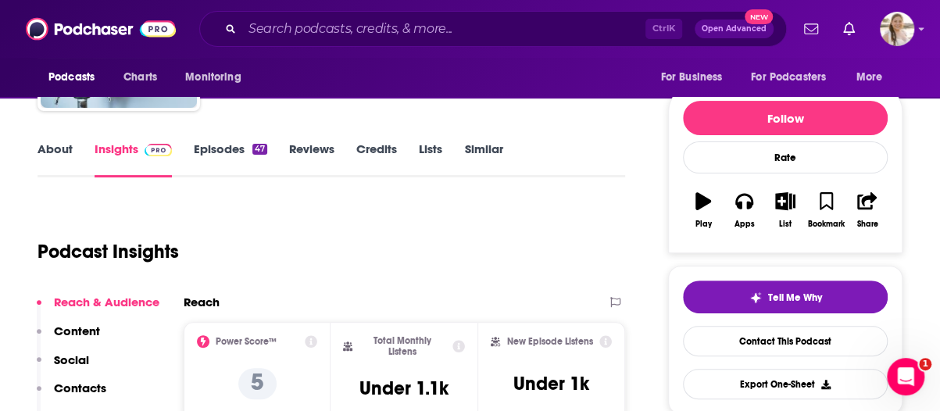
click at [52, 145] on link "About" at bounding box center [55, 159] width 35 height 36
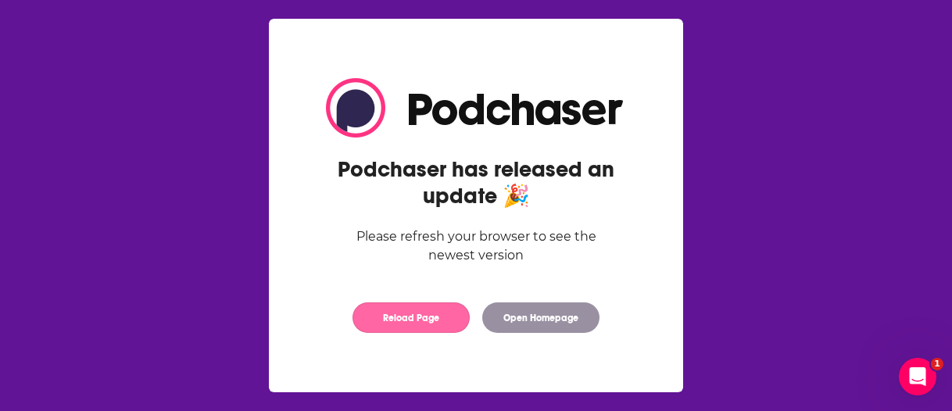
click at [444, 317] on button "Reload Page" at bounding box center [410, 317] width 117 height 30
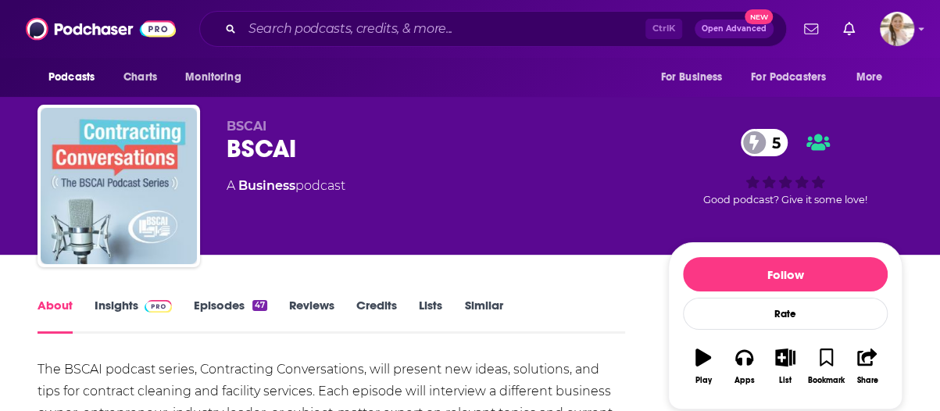
click at [132, 302] on link "Insights" at bounding box center [133, 316] width 77 height 36
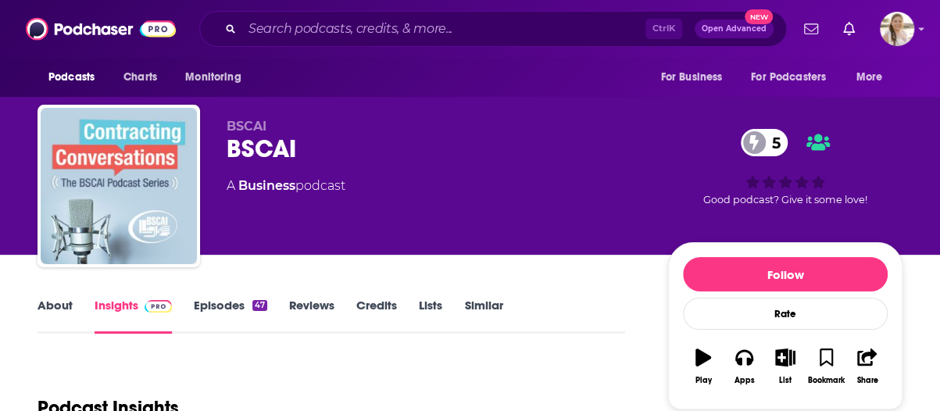
click at [47, 309] on link "About" at bounding box center [55, 316] width 35 height 36
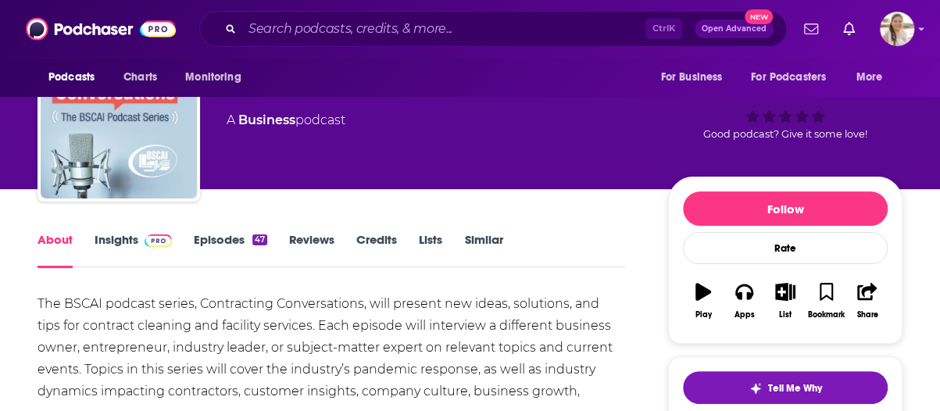
scroll to position [156, 0]
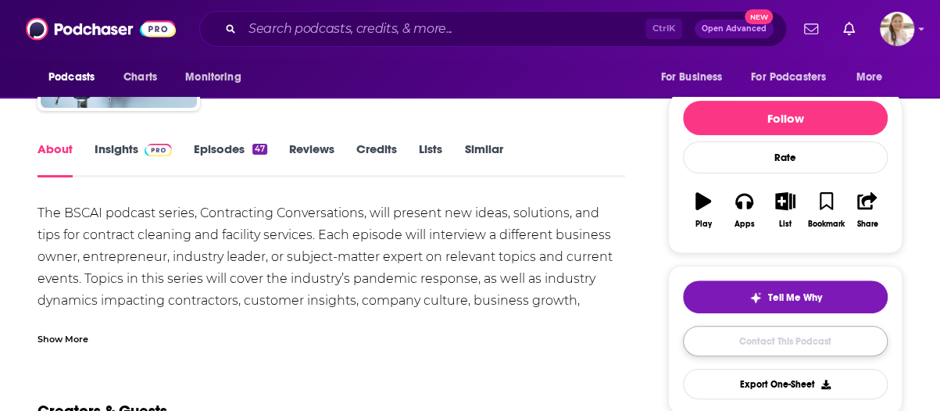
click at [816, 343] on link "Contact This Podcast" at bounding box center [785, 341] width 205 height 30
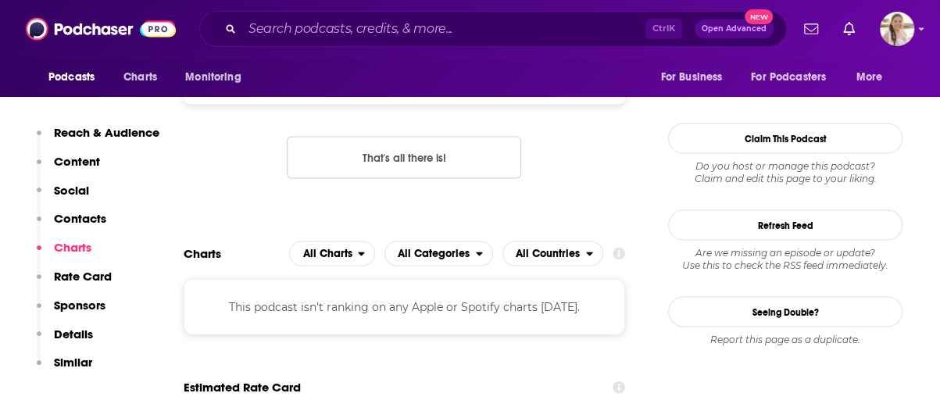
scroll to position [1245, 0]
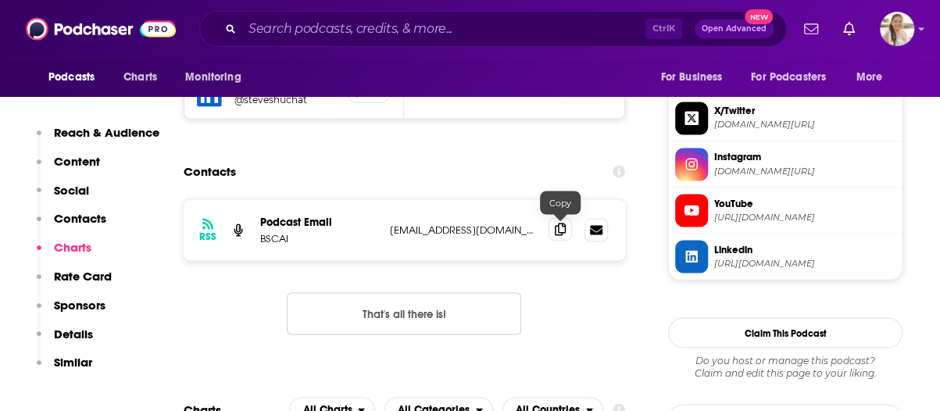
click at [553, 225] on span at bounding box center [560, 228] width 23 height 23
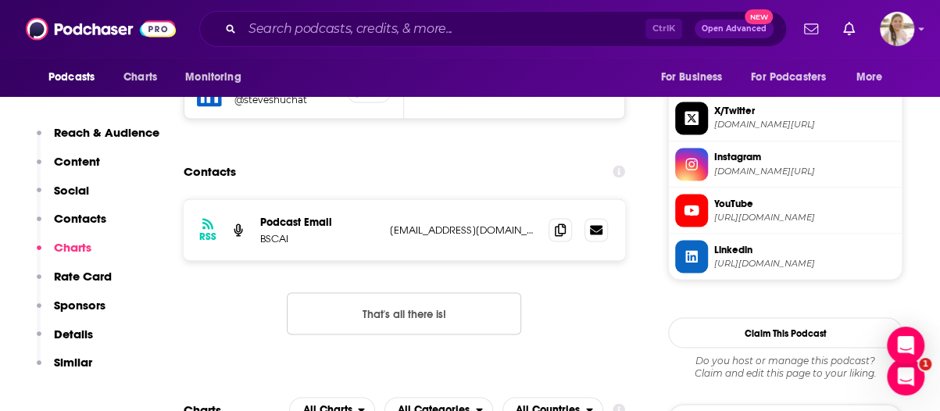
scroll to position [0, 0]
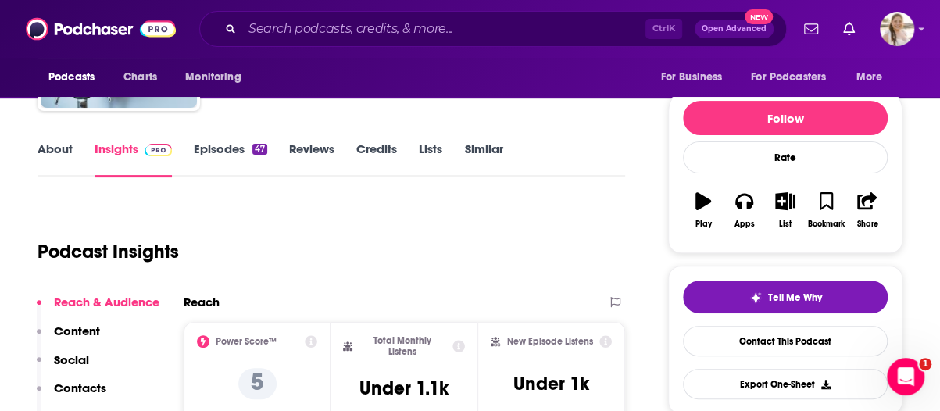
scroll to position [78, 0]
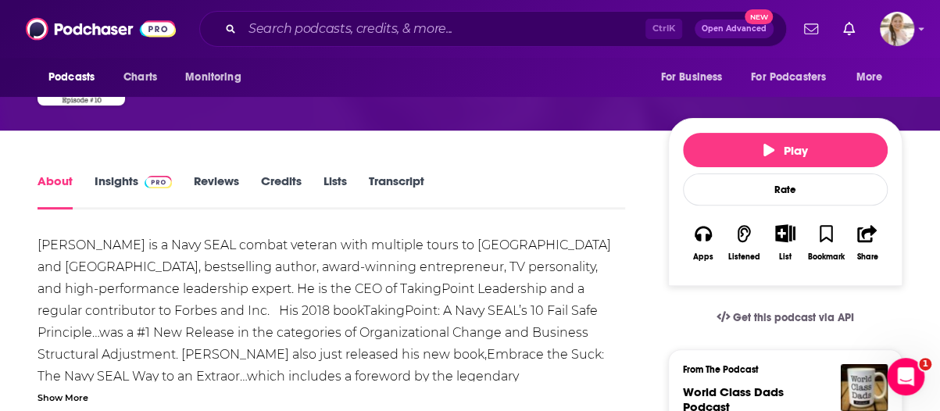
scroll to position [156, 0]
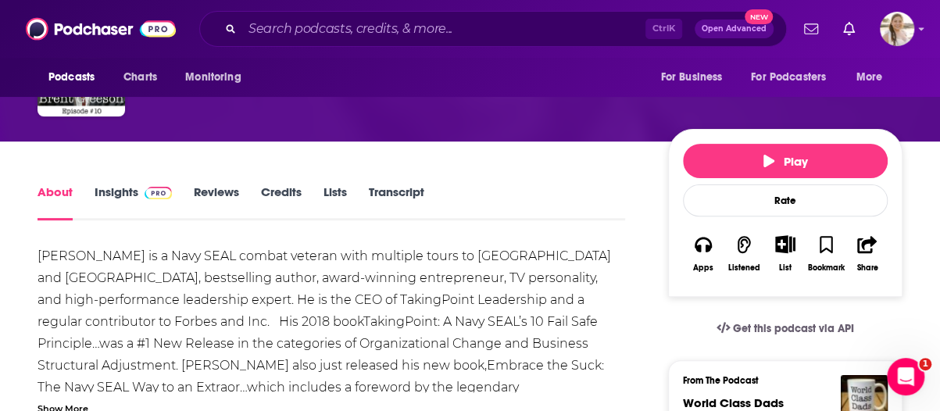
click at [123, 195] on link "Insights" at bounding box center [133, 202] width 77 height 36
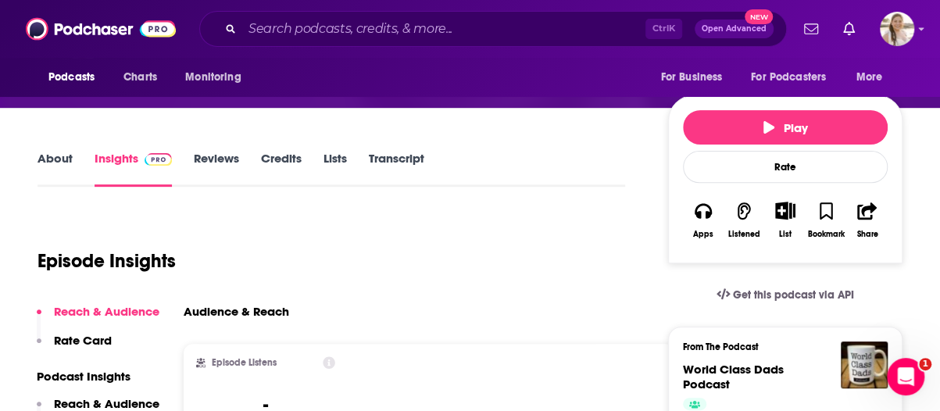
scroll to position [156, 0]
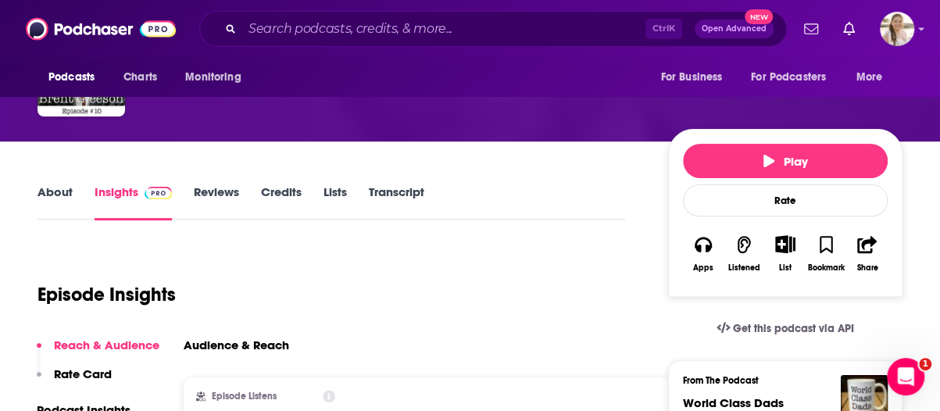
click at [67, 195] on link "About" at bounding box center [55, 202] width 35 height 36
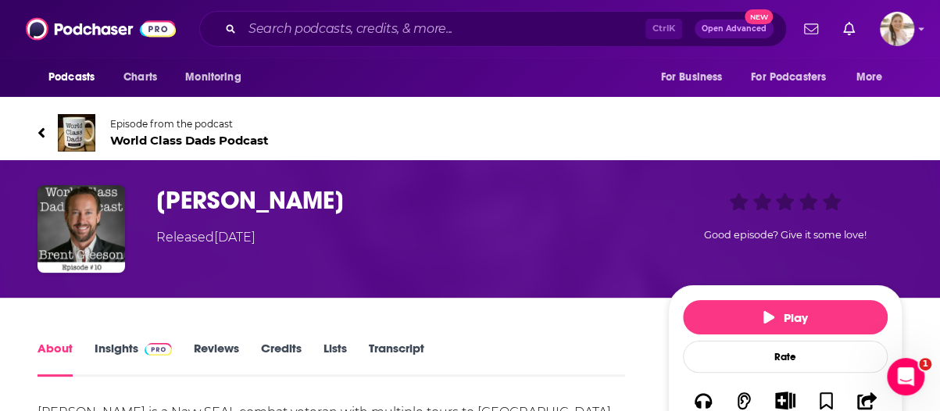
click at [133, 137] on span "World Class Dads Podcast" at bounding box center [189, 140] width 159 height 15
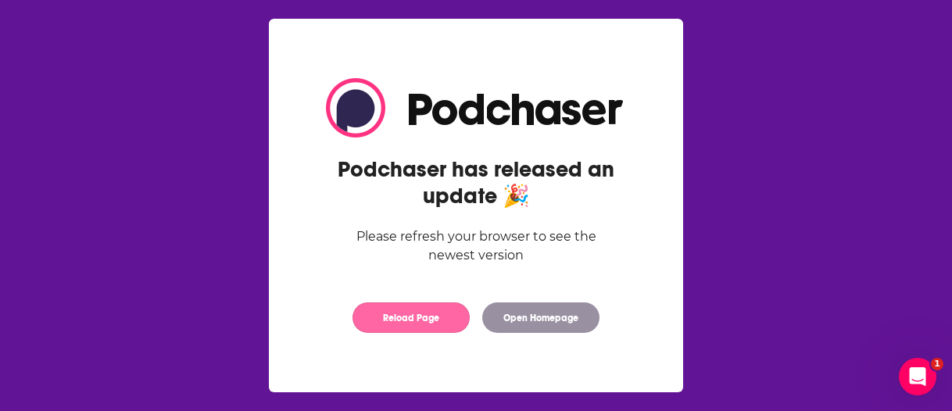
click at [432, 320] on button "Reload Page" at bounding box center [410, 317] width 117 height 30
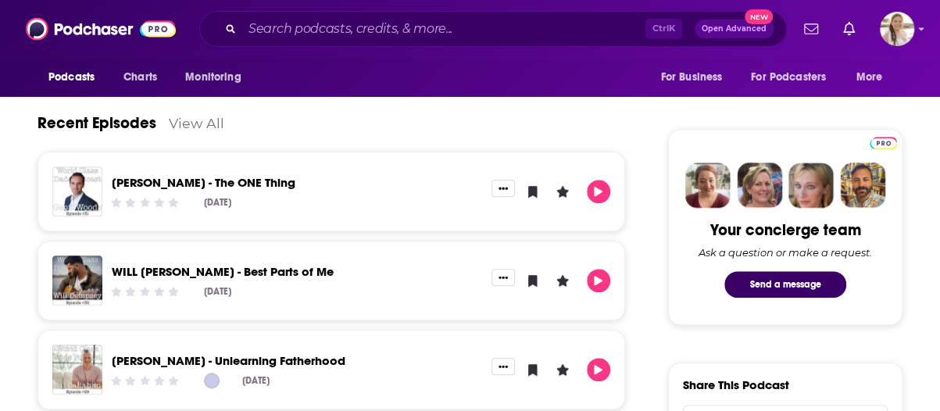
scroll to position [781, 0]
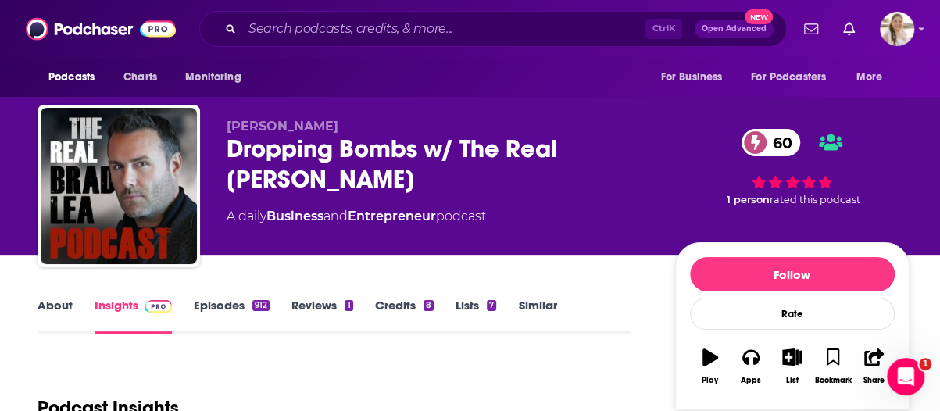
click at [233, 307] on link "Episodes 912" at bounding box center [232, 316] width 76 height 36
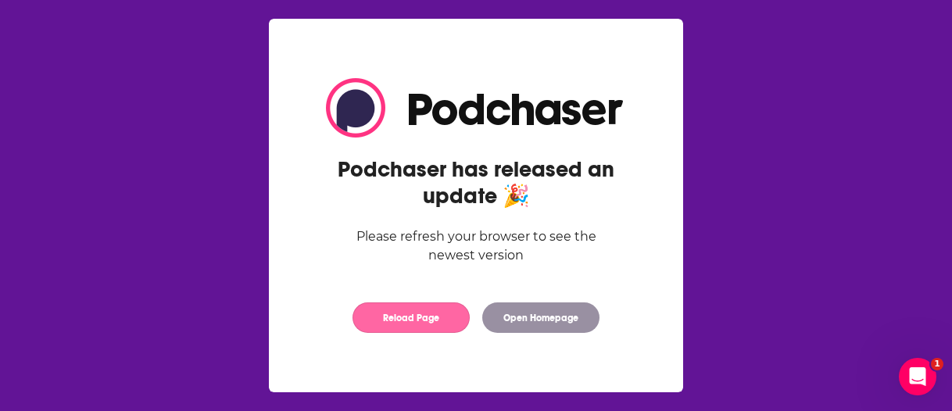
click at [425, 317] on button "Reload Page" at bounding box center [410, 317] width 117 height 30
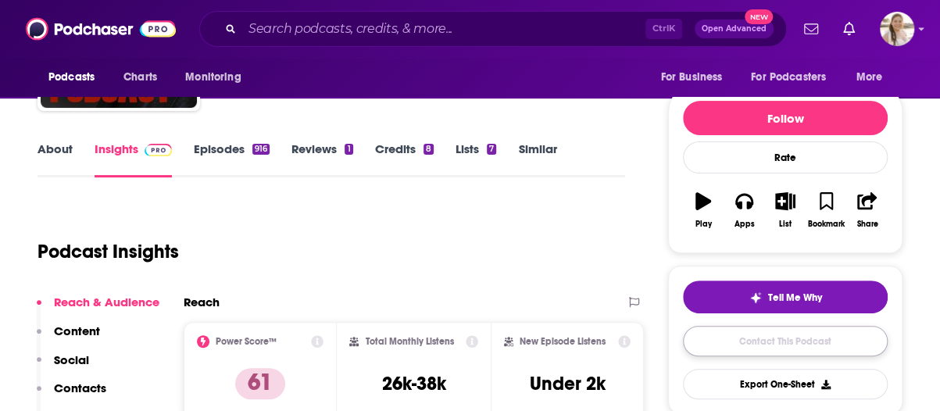
click at [760, 334] on link "Contact This Podcast" at bounding box center [785, 341] width 205 height 30
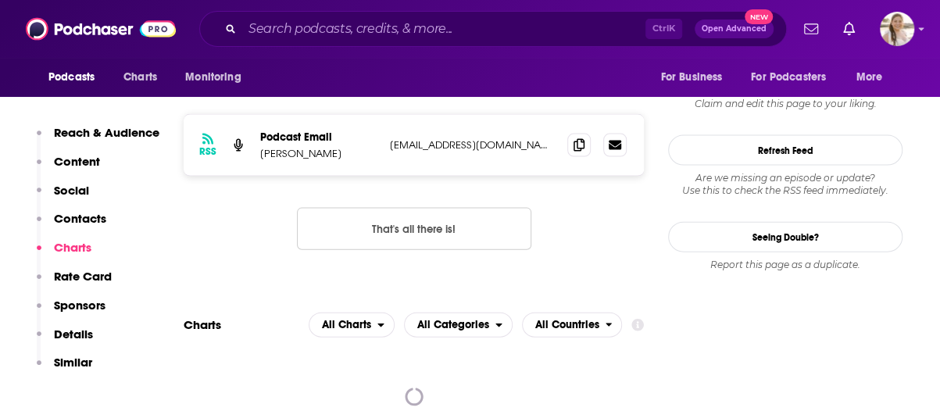
scroll to position [1312, 0]
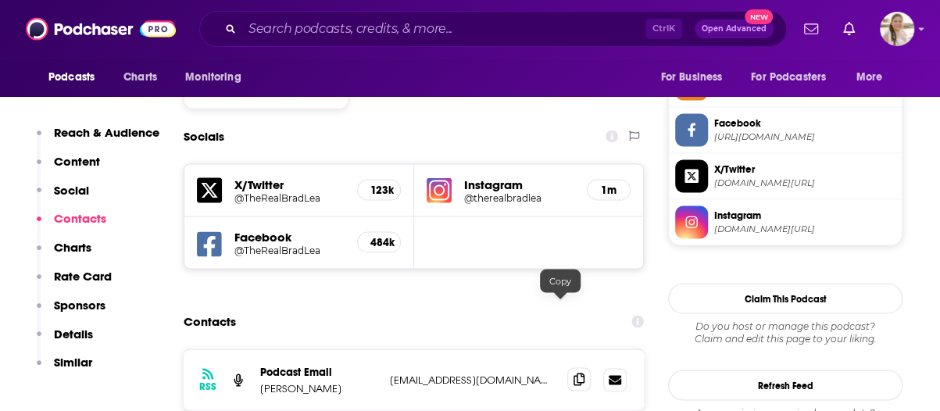
click at [574, 373] on icon at bounding box center [579, 379] width 11 height 13
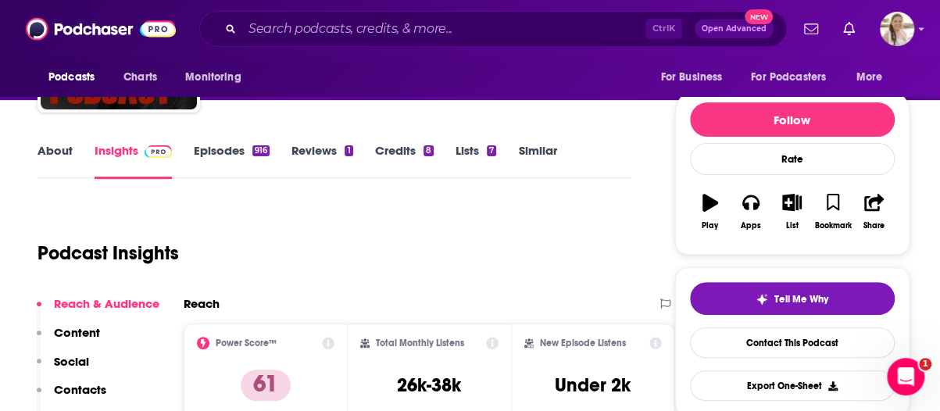
scroll to position [0, 0]
drag, startPoint x: 933, startPoint y: 252, endPoint x: 914, endPoint y: 222, distance: 35.8
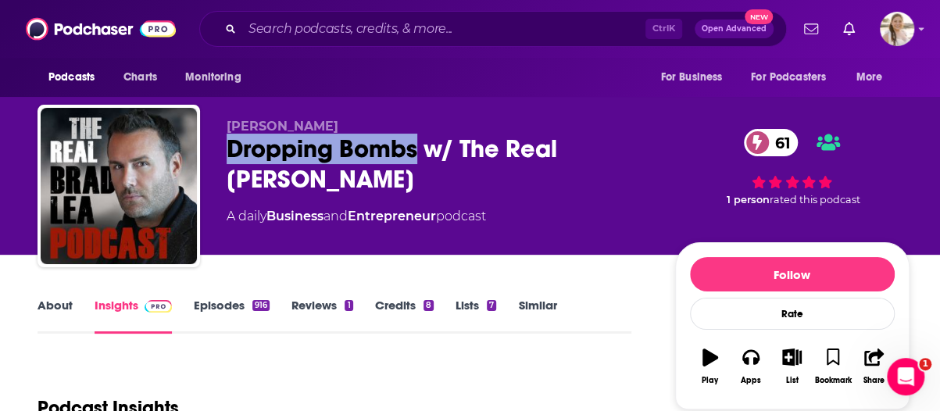
drag, startPoint x: 226, startPoint y: 144, endPoint x: 416, endPoint y: 149, distance: 190.0
click at [416, 149] on div "Brad Lea Dropping Bombs w/ The Real Brad Lea 61 A daily Business and Entreprene…" at bounding box center [474, 189] width 872 height 169
copy h2 "Dropping Bombs"
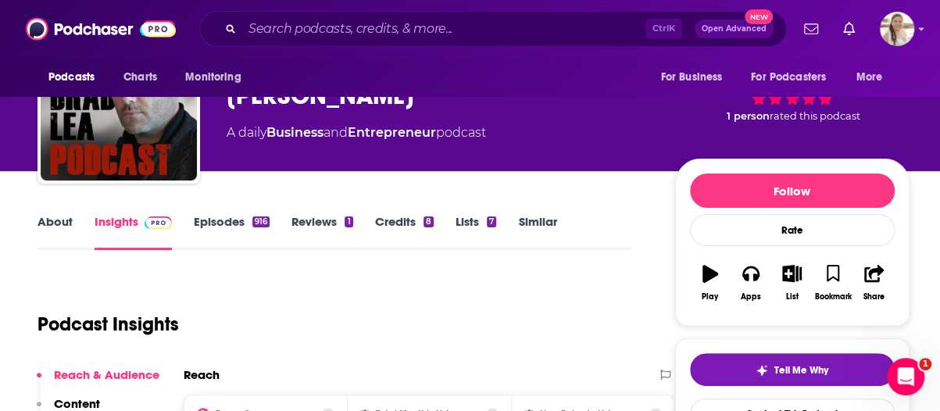
scroll to position [156, 0]
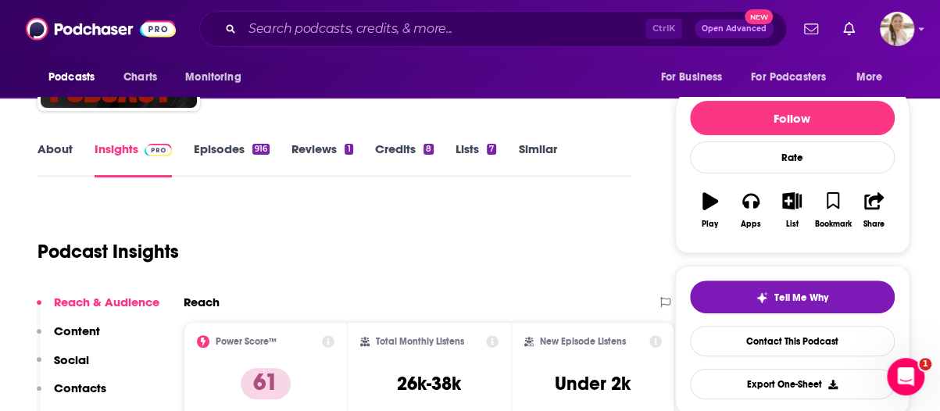
click at [45, 143] on link "About" at bounding box center [55, 159] width 35 height 36
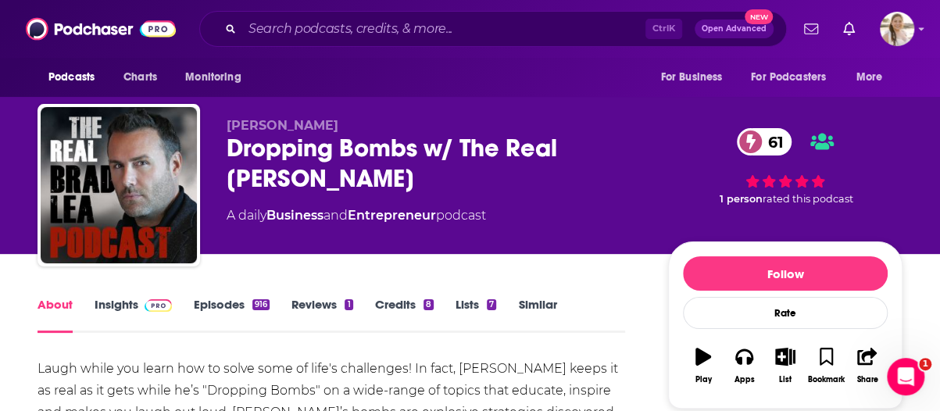
scroll to position [156, 0]
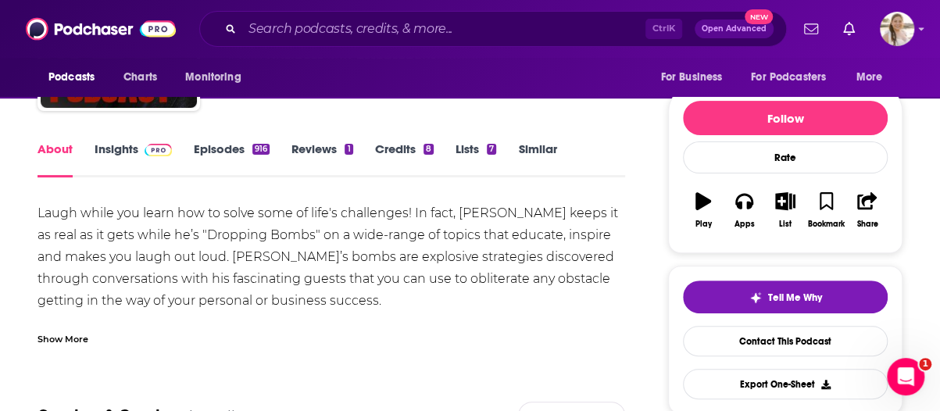
click at [422, 310] on div "Laugh while you learn how to solve some of life's challenges! In fact, Brad Lea…" at bounding box center [332, 311] width 588 height 219
click at [77, 331] on div "Show More" at bounding box center [63, 338] width 51 height 15
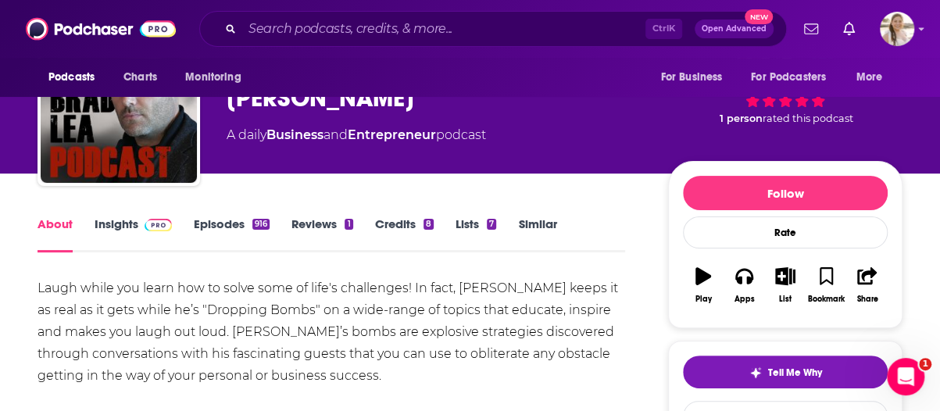
scroll to position [0, 0]
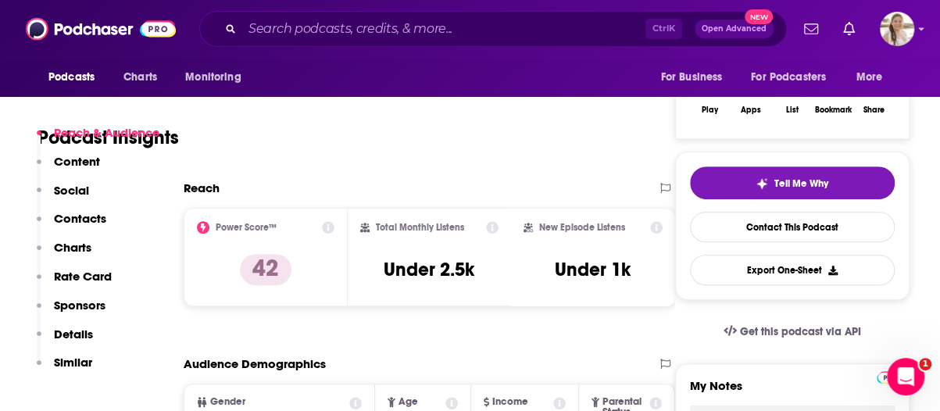
scroll to position [78, 0]
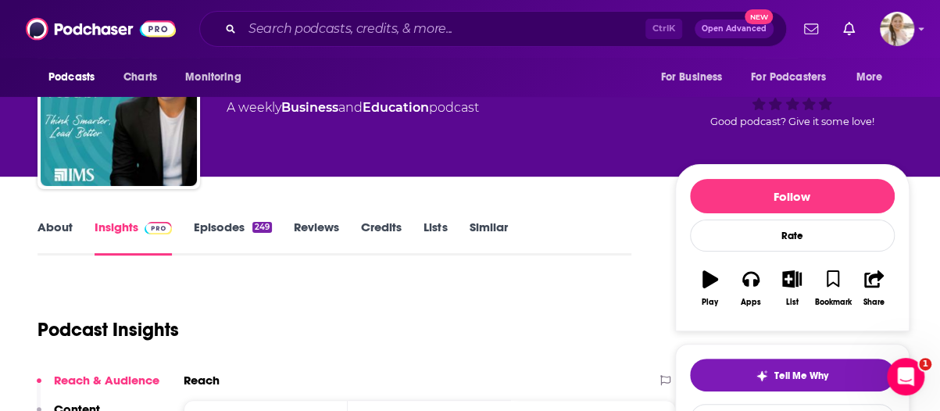
click at [64, 227] on link "About" at bounding box center [55, 238] width 35 height 36
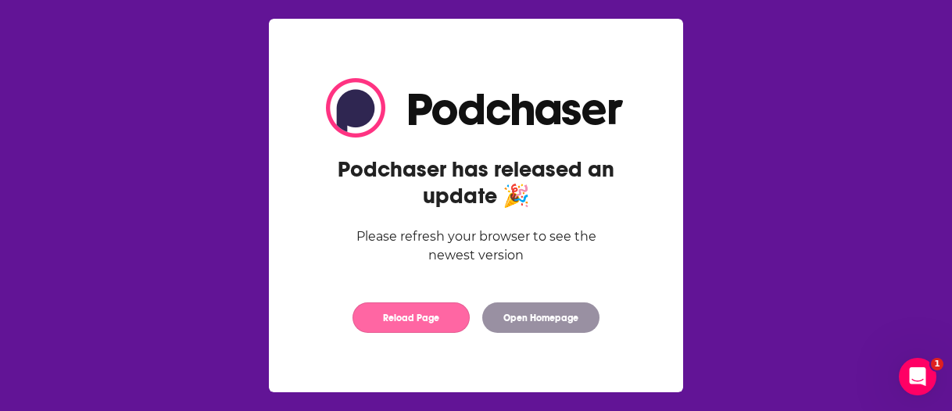
click at [422, 325] on button "Reload Page" at bounding box center [410, 317] width 117 height 30
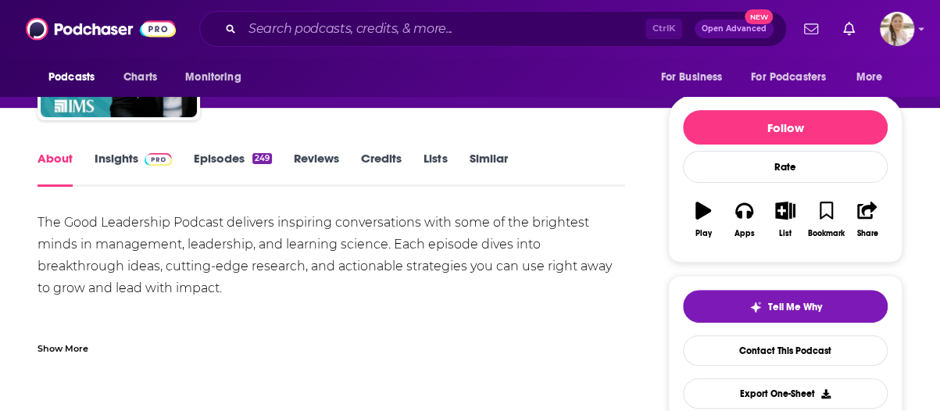
scroll to position [234, 0]
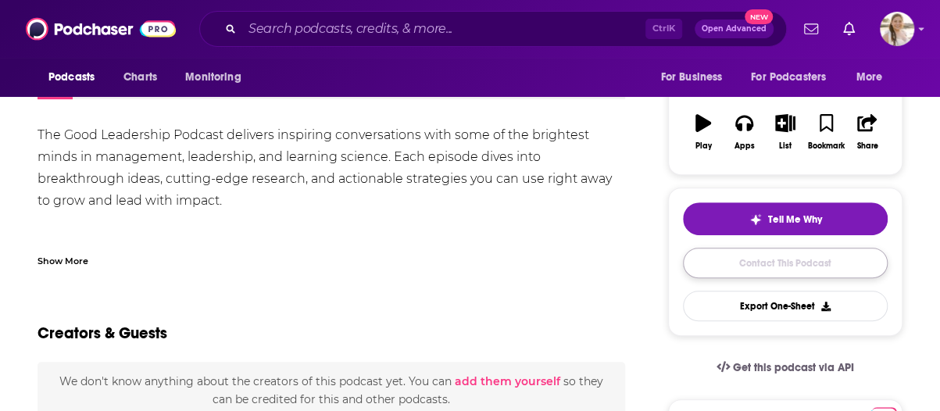
click at [719, 252] on link "Contact This Podcast" at bounding box center [785, 263] width 205 height 30
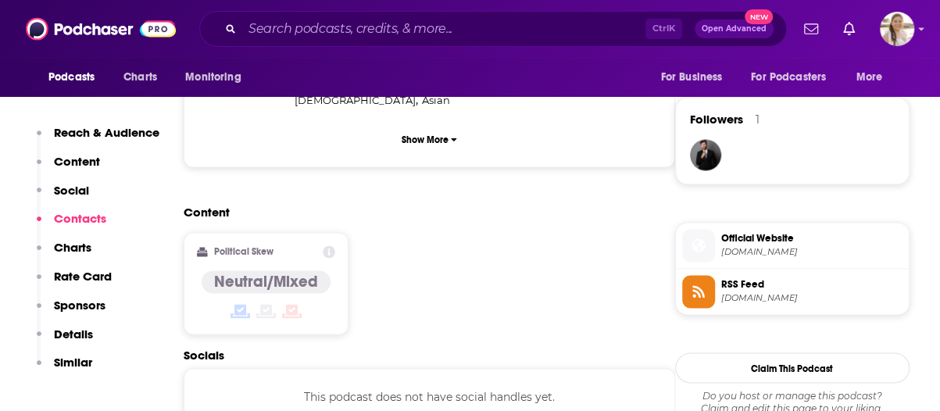
scroll to position [1261, 0]
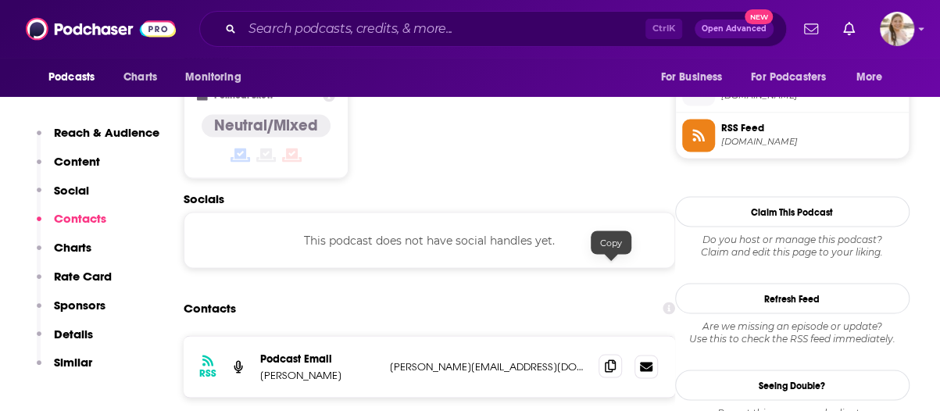
click at [610, 354] on span at bounding box center [610, 365] width 23 height 23
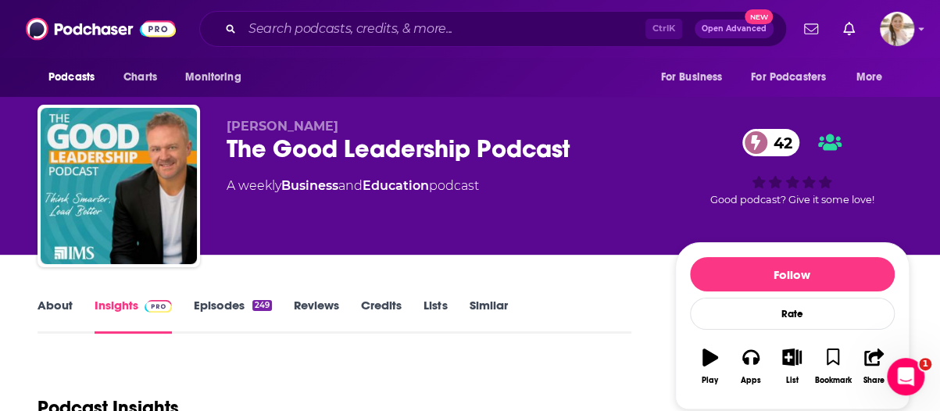
scroll to position [0, 0]
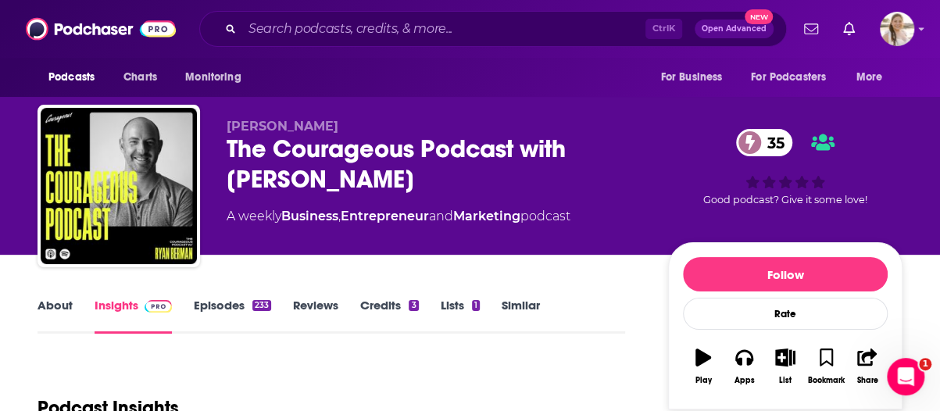
click at [227, 306] on link "Episodes 233" at bounding box center [232, 316] width 77 height 36
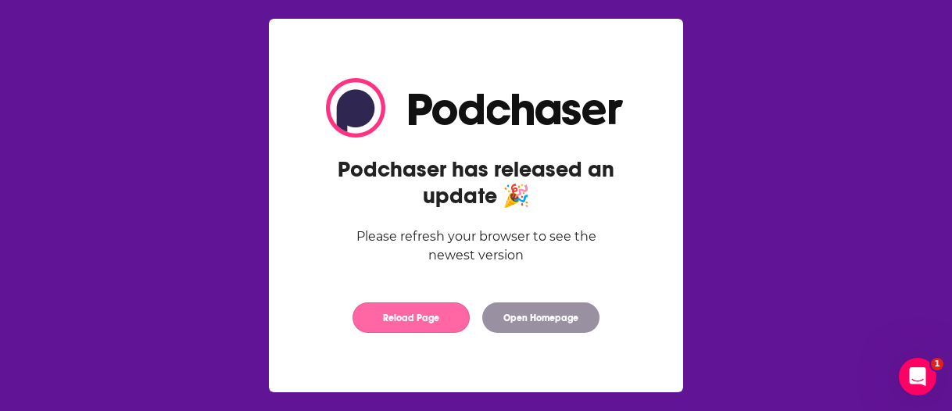
click at [427, 316] on button "Reload Page" at bounding box center [410, 317] width 117 height 30
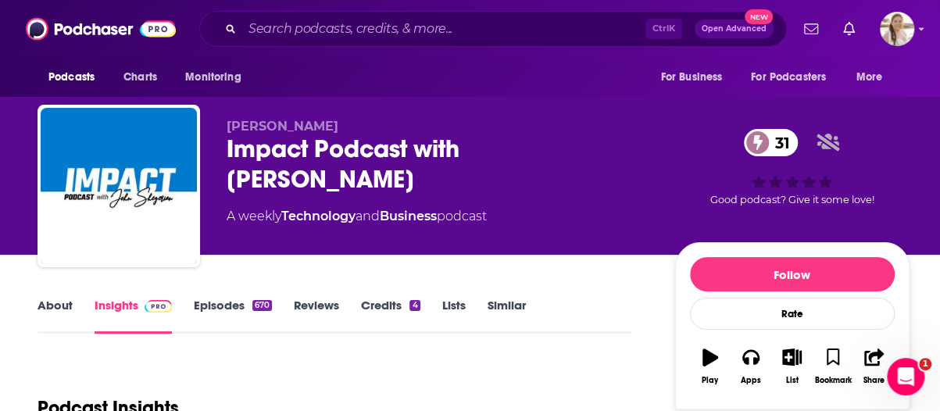
click at [61, 313] on link "About" at bounding box center [55, 316] width 35 height 36
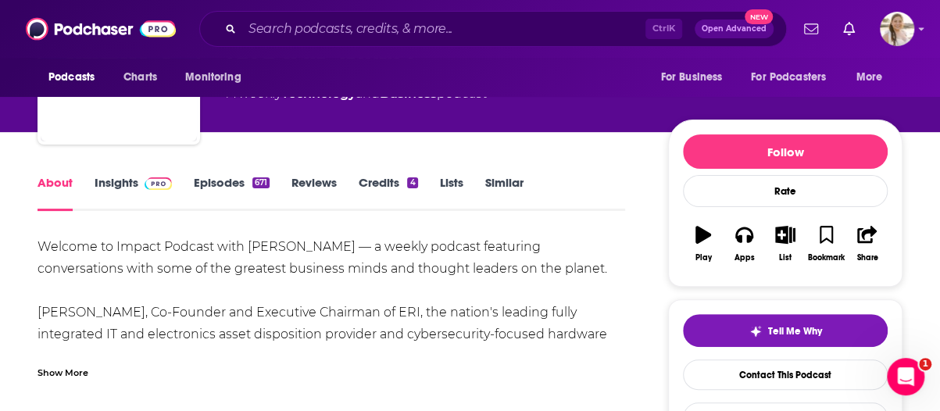
scroll to position [156, 0]
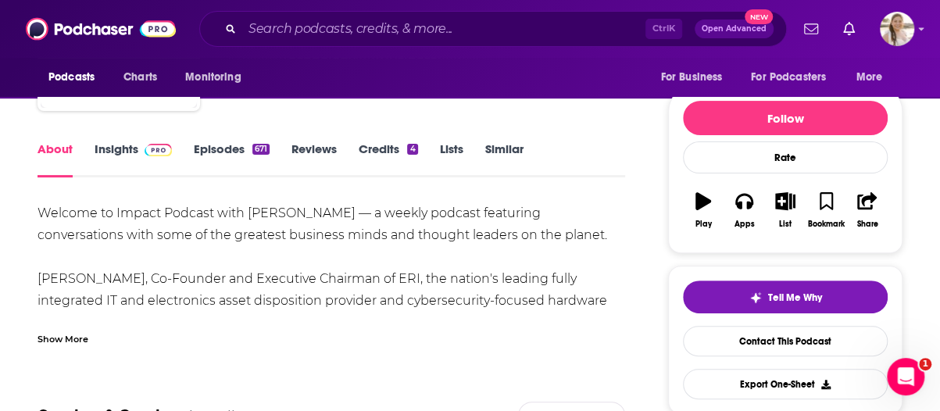
click at [70, 332] on div "Show More" at bounding box center [63, 338] width 51 height 15
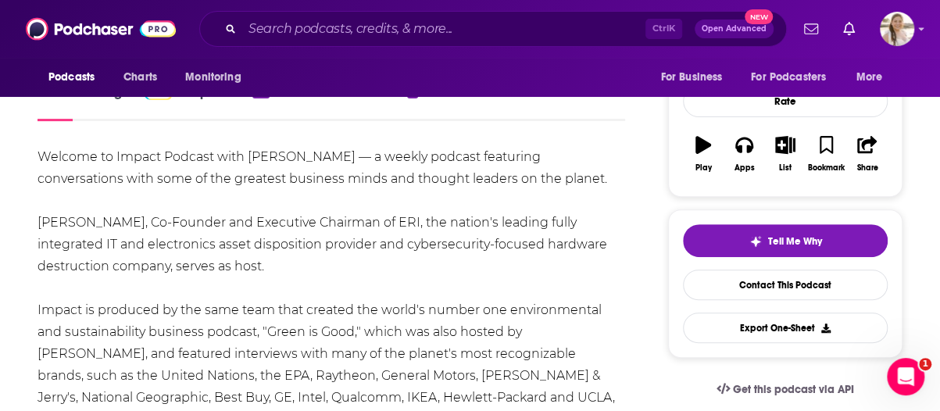
scroll to position [234, 0]
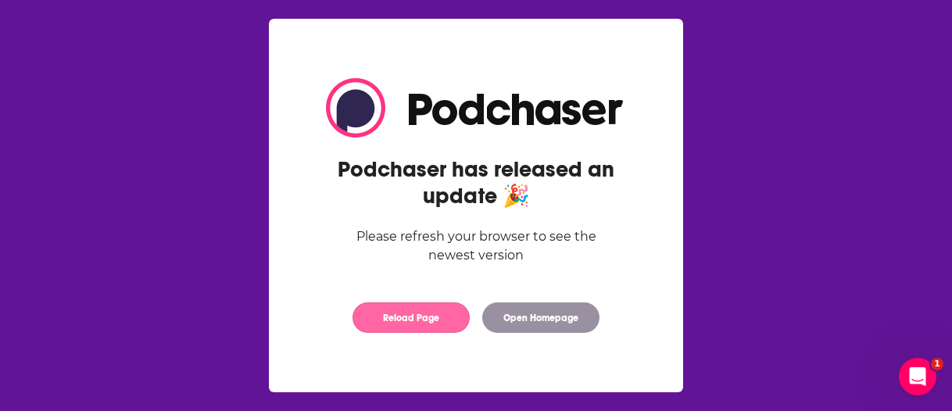
click at [450, 313] on button "Reload Page" at bounding box center [410, 317] width 117 height 30
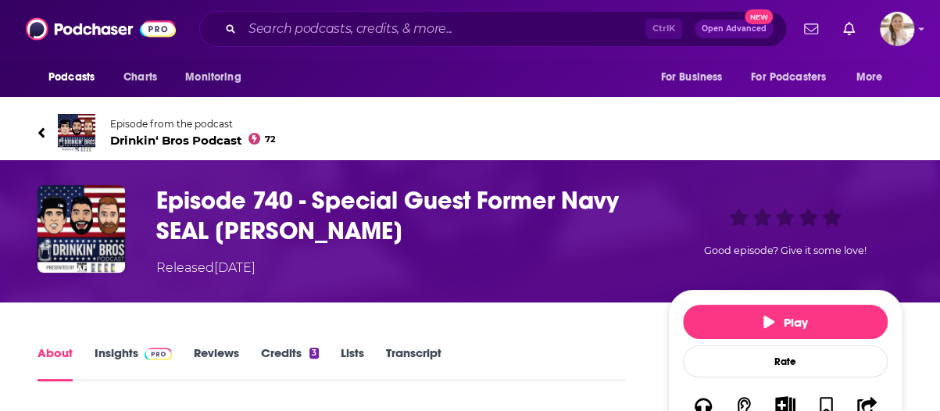
click at [198, 145] on span "Drinkin‘ Bros Podcast 72" at bounding box center [193, 140] width 166 height 15
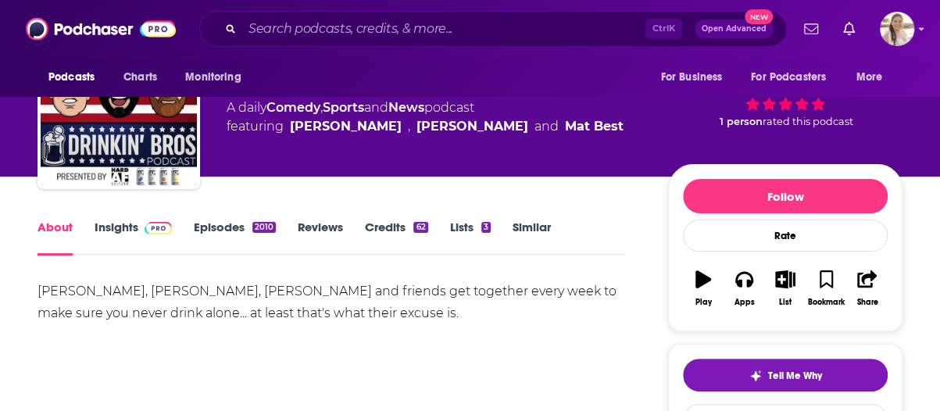
scroll to position [313, 0]
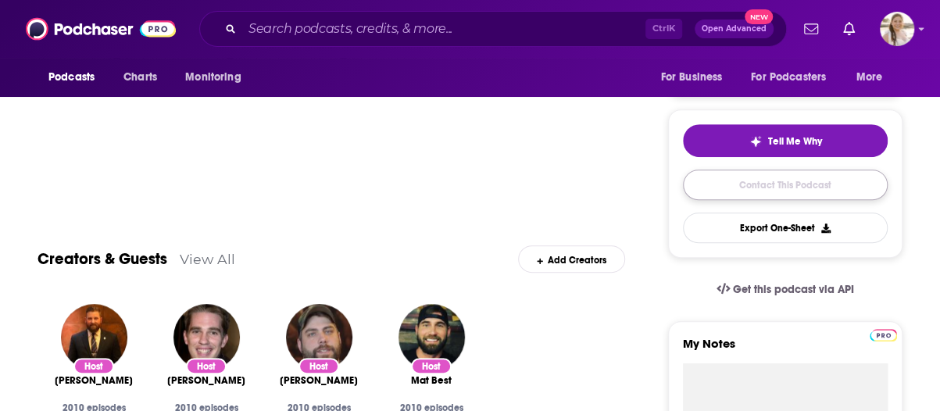
click at [743, 179] on link "Contact This Podcast" at bounding box center [785, 185] width 205 height 30
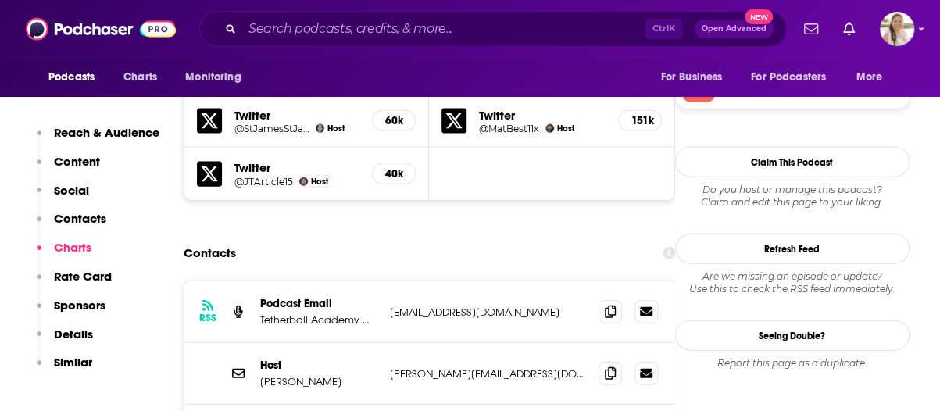
scroll to position [1611, 0]
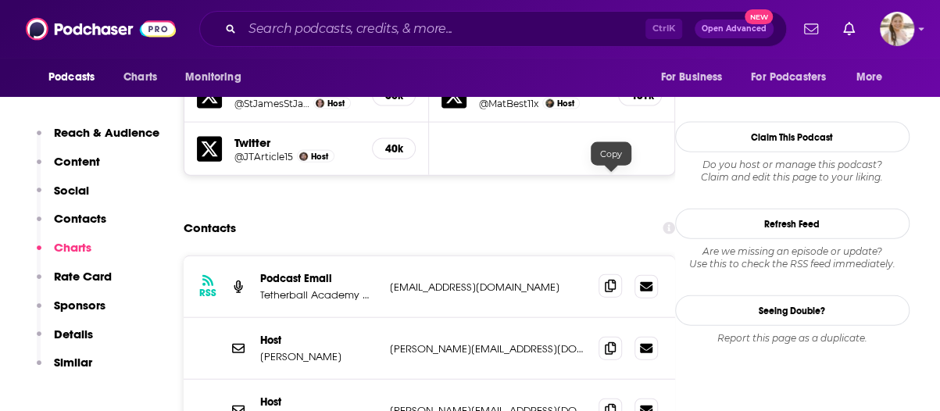
click at [613, 280] on icon at bounding box center [610, 286] width 11 height 13
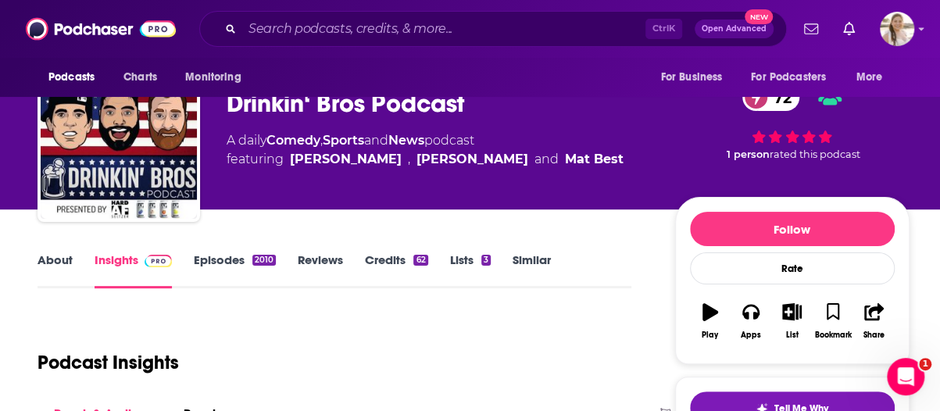
scroll to position [78, 0]
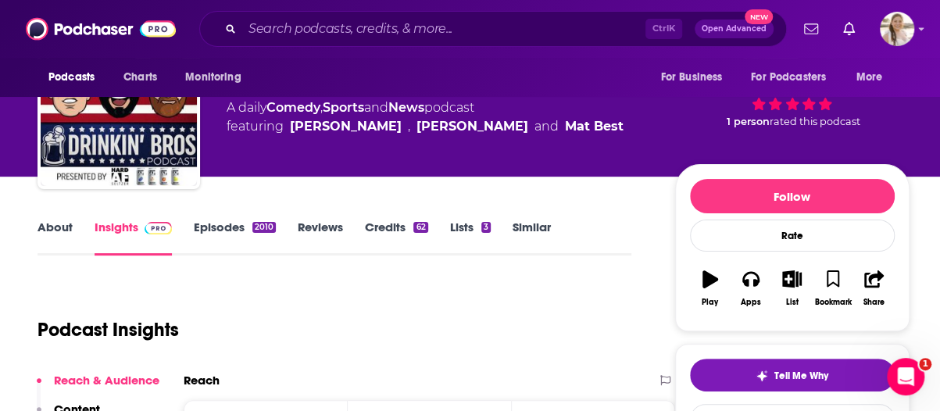
click at [59, 226] on link "About" at bounding box center [55, 238] width 35 height 36
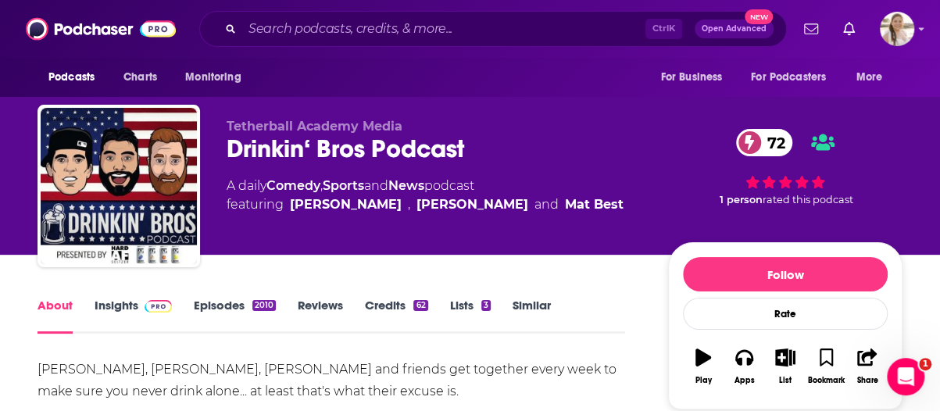
click at [223, 304] on link "Episodes 2010" at bounding box center [235, 316] width 82 height 36
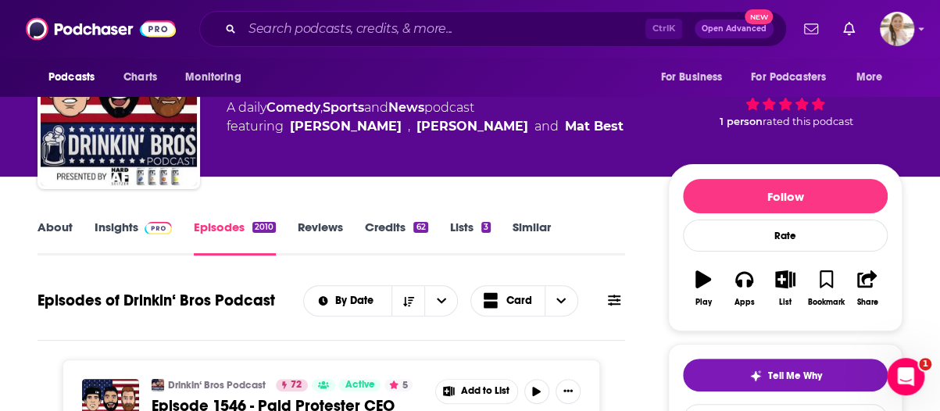
scroll to position [313, 0]
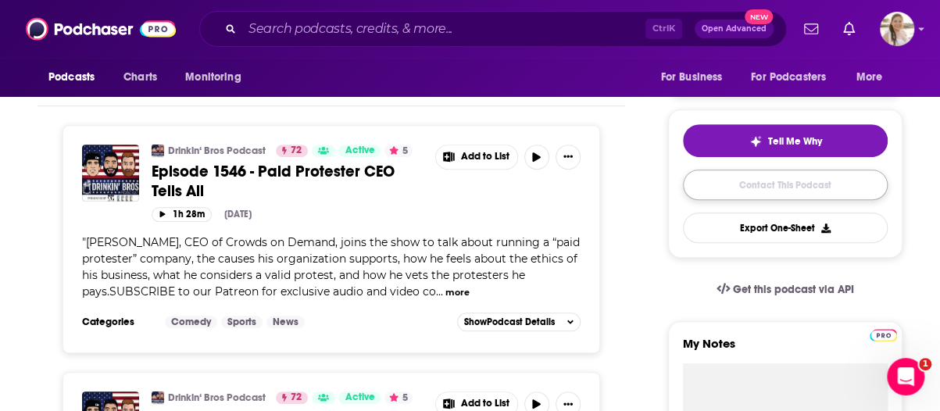
click at [758, 184] on link "Contact This Podcast" at bounding box center [785, 185] width 205 height 30
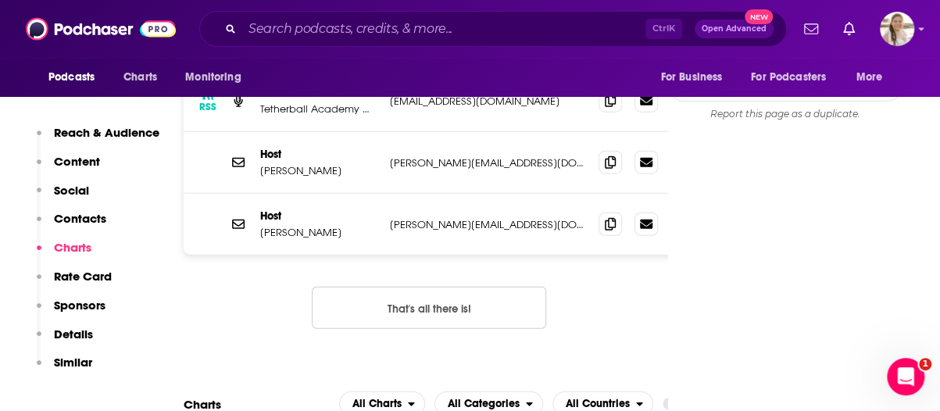
scroll to position [1641, 0]
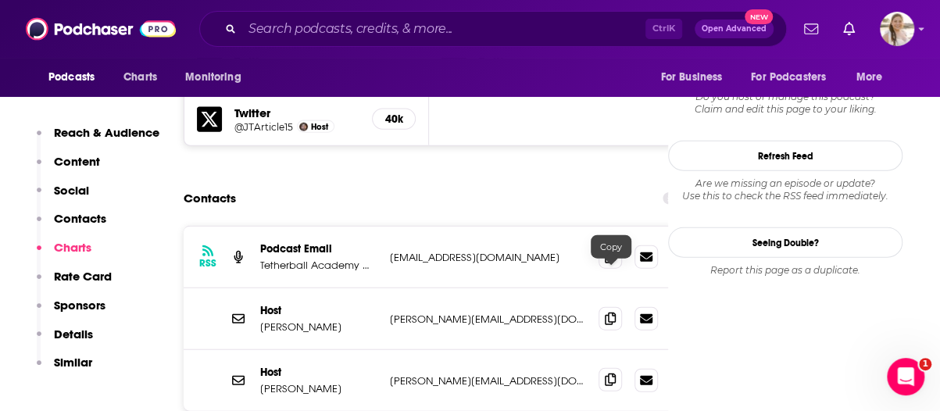
click at [604, 368] on span at bounding box center [610, 379] width 23 height 23
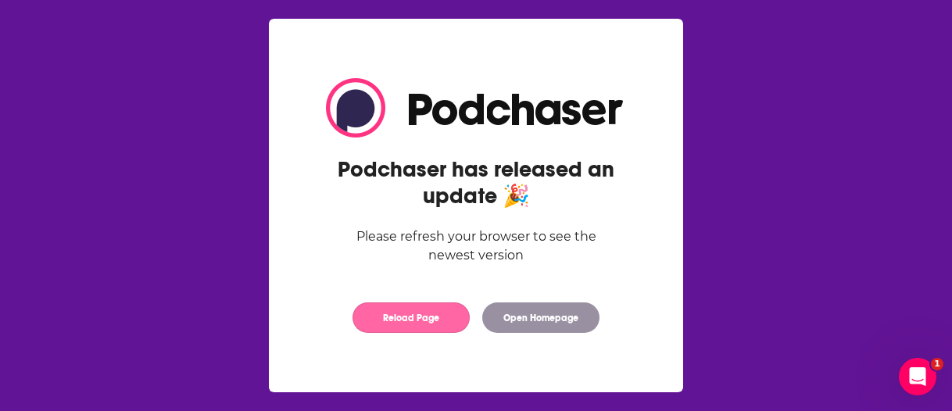
click at [405, 333] on button "Reload Page" at bounding box center [410, 317] width 117 height 30
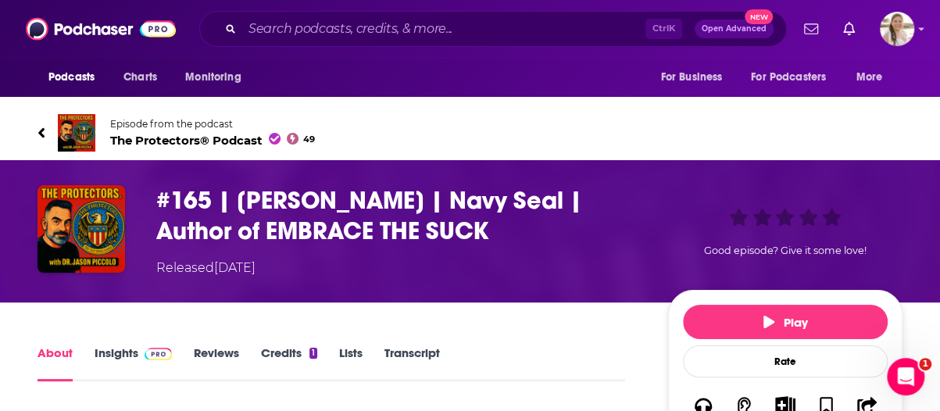
click at [222, 136] on span "The Protectors® Podcast 49" at bounding box center [212, 140] width 205 height 15
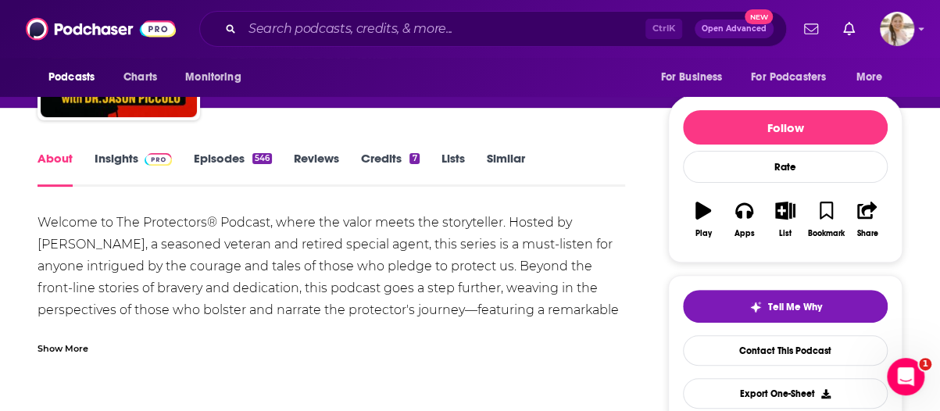
scroll to position [156, 0]
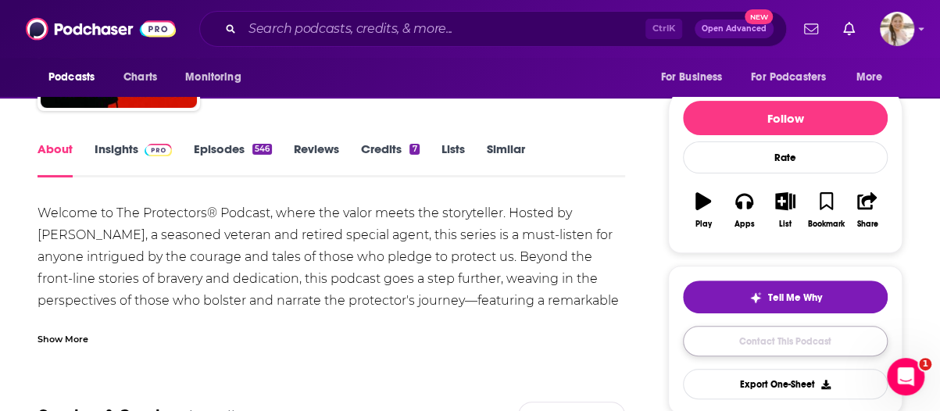
click at [733, 326] on link "Contact This Podcast" at bounding box center [785, 341] width 205 height 30
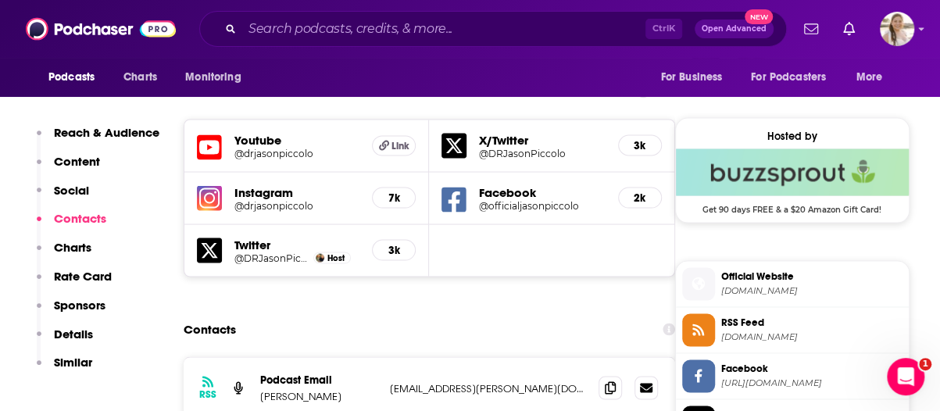
scroll to position [1495, 0]
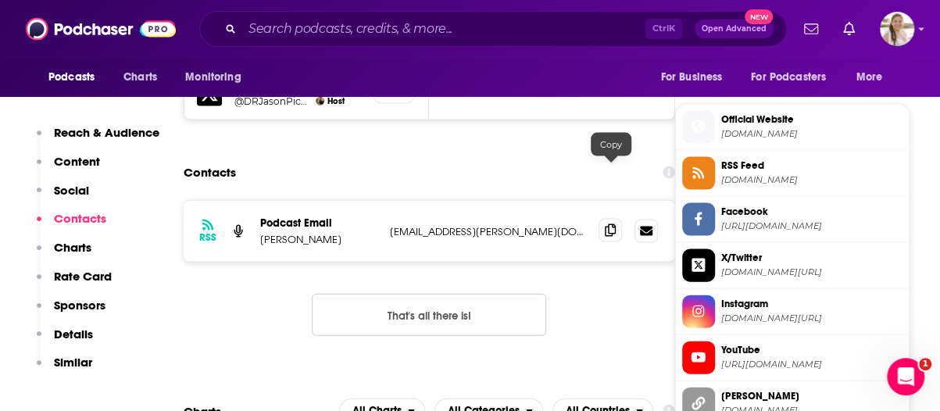
click at [613, 224] on icon at bounding box center [610, 230] width 11 height 13
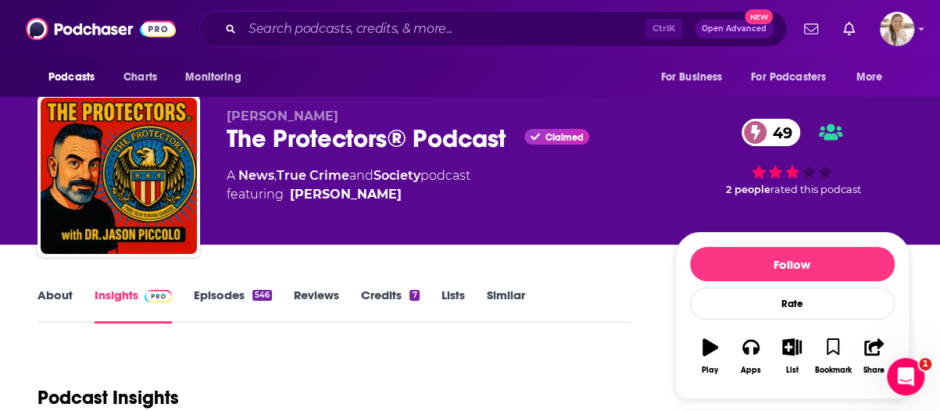
scroll to position [0, 0]
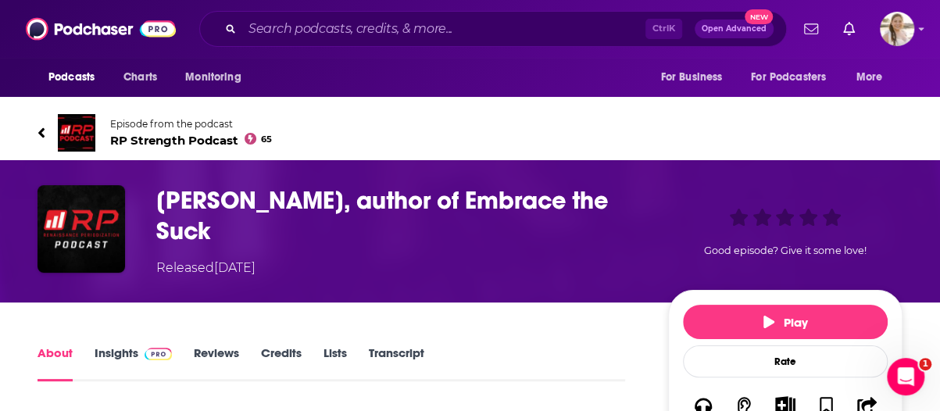
click at [167, 138] on span "RP Strength Podcast 65" at bounding box center [191, 140] width 162 height 15
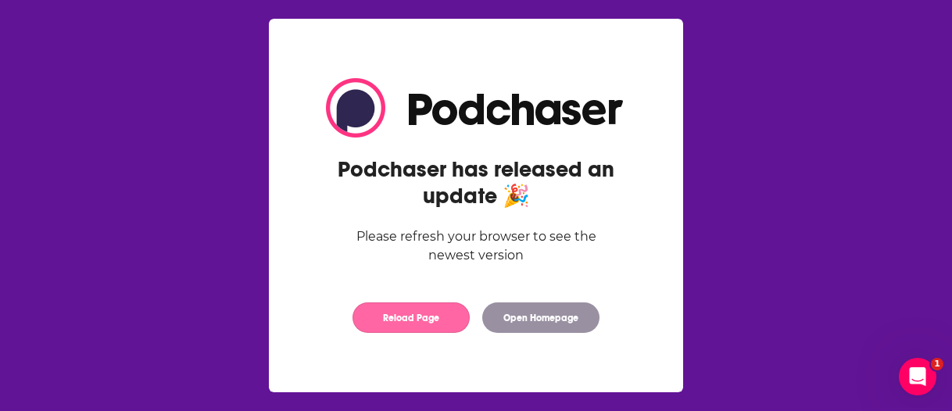
click at [430, 306] on button "Reload Page" at bounding box center [410, 317] width 117 height 30
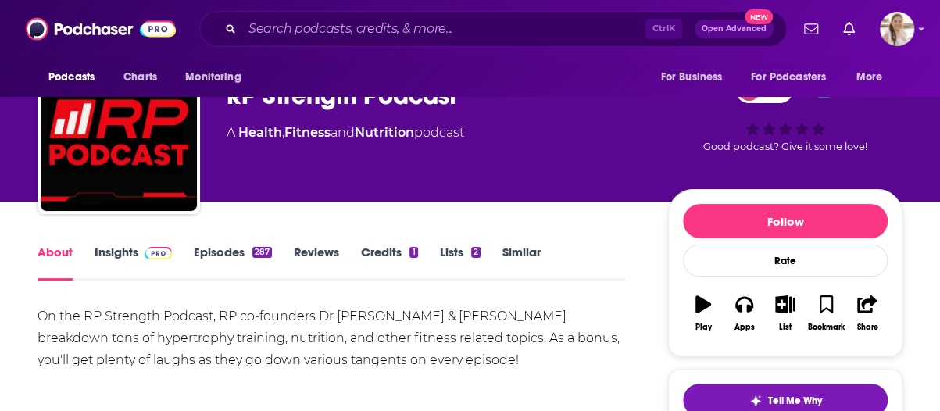
scroll to position [78, 0]
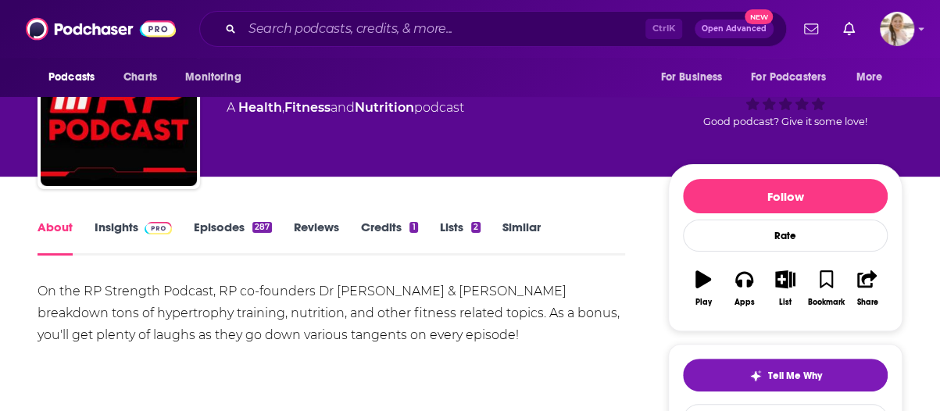
click at [207, 222] on link "Episodes 287" at bounding box center [233, 238] width 78 height 36
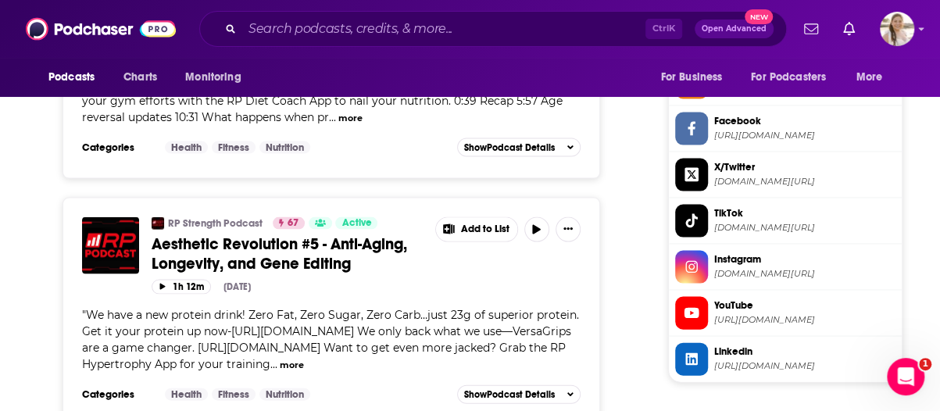
scroll to position [1016, 0]
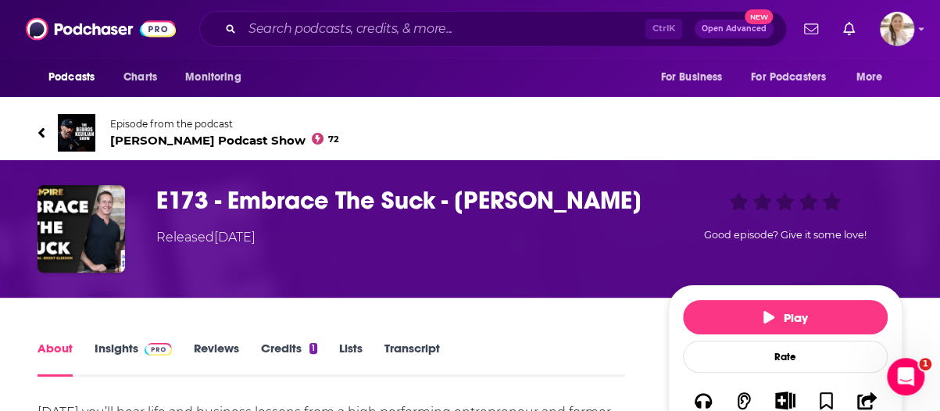
click at [177, 142] on span "[PERSON_NAME] Podcast Show 72" at bounding box center [224, 140] width 229 height 15
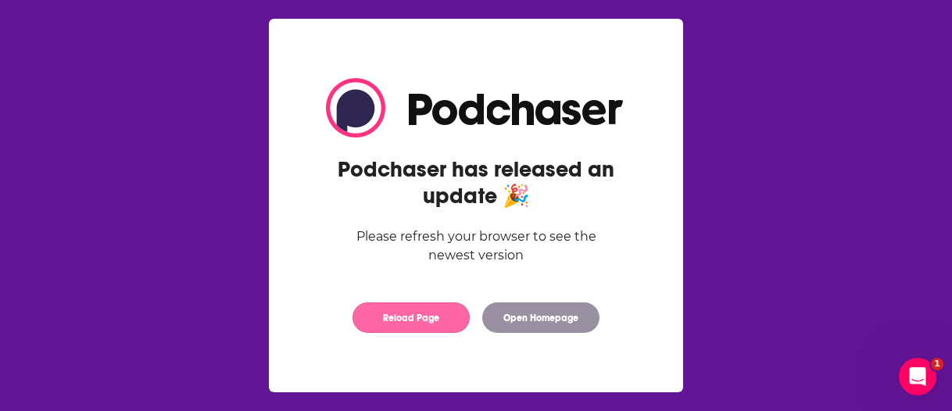
click at [435, 328] on button "Reload Page" at bounding box center [410, 317] width 117 height 30
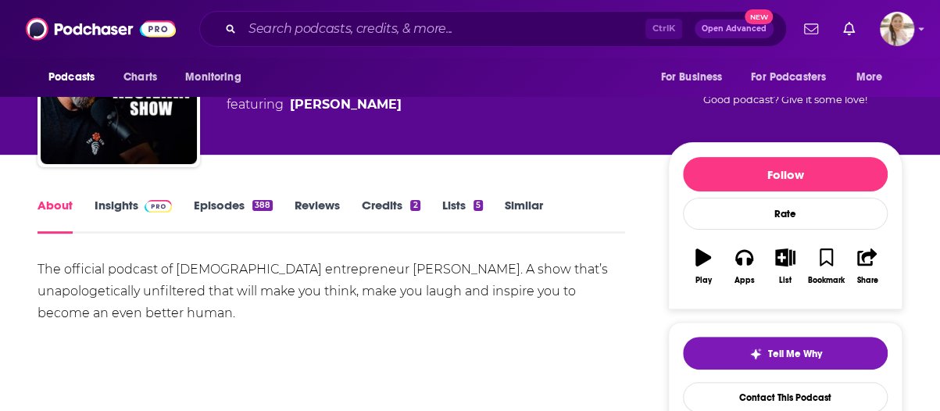
scroll to position [156, 0]
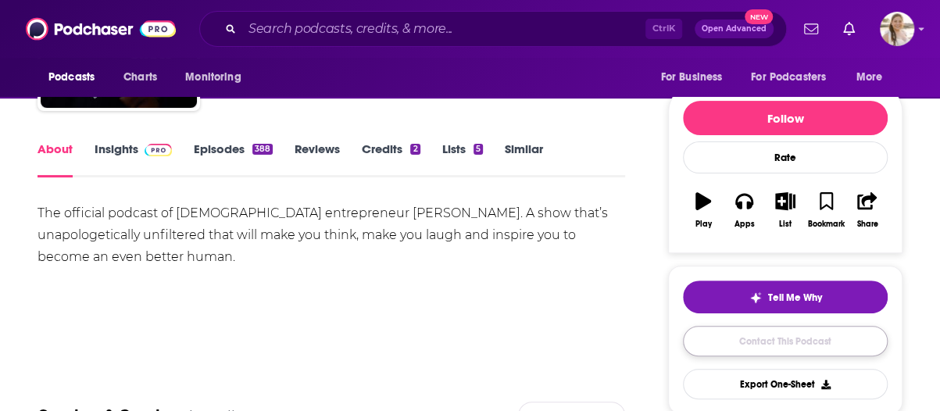
click at [778, 337] on link "Contact This Podcast" at bounding box center [785, 341] width 205 height 30
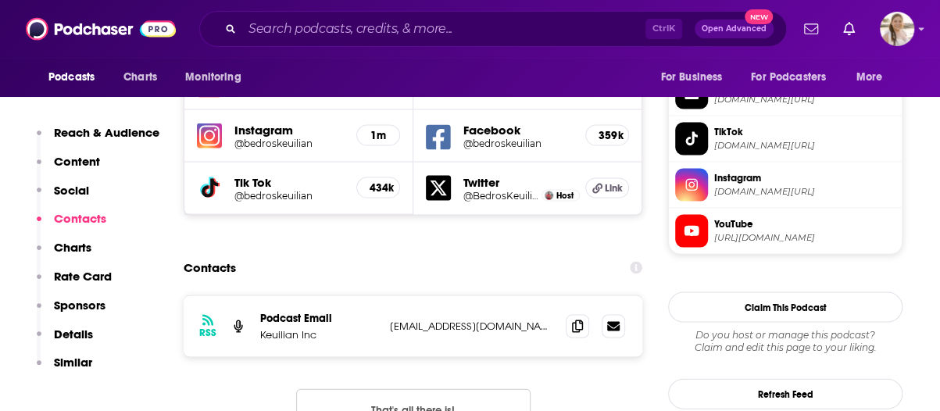
scroll to position [1443, 0]
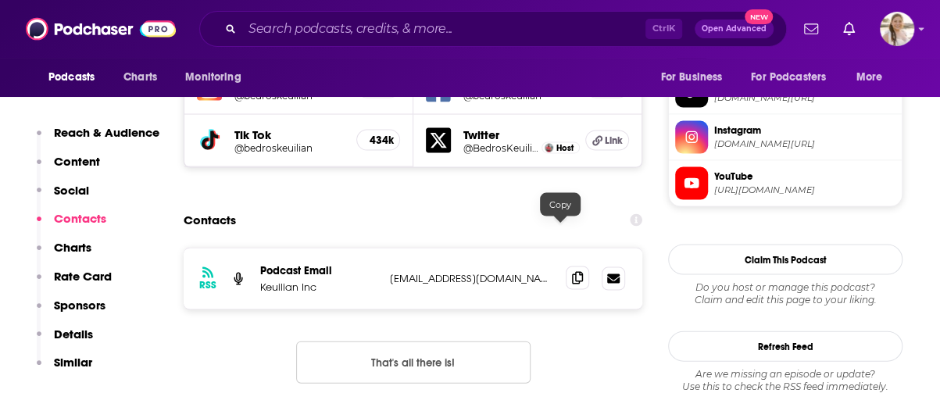
click at [572, 272] on icon at bounding box center [577, 278] width 11 height 13
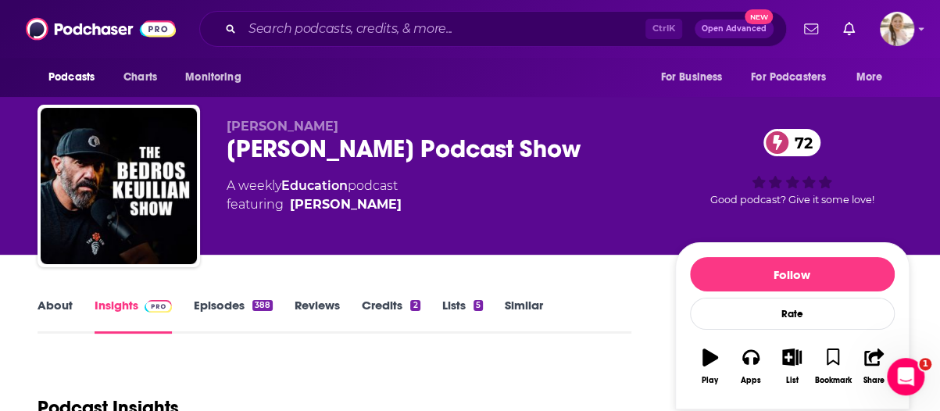
scroll to position [0, 0]
drag, startPoint x: 232, startPoint y: 145, endPoint x: 305, endPoint y: 142, distance: 72.7
click at [305, 142] on div "[PERSON_NAME] Podcast Show 72" at bounding box center [439, 149] width 424 height 30
copy h2 "[PERSON_NAME]"
